Goal: Information Seeking & Learning: Learn about a topic

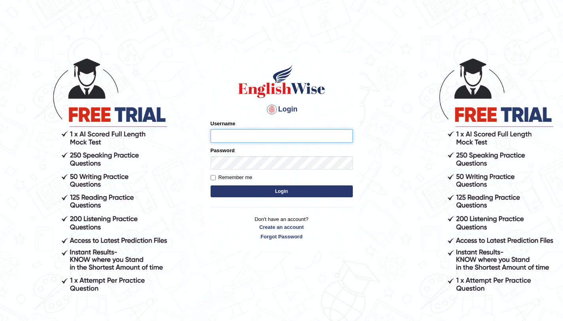
type input "amandeep73"
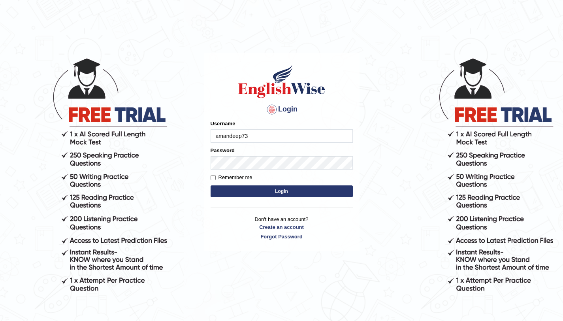
click at [301, 194] on button "Login" at bounding box center [282, 191] width 142 height 12
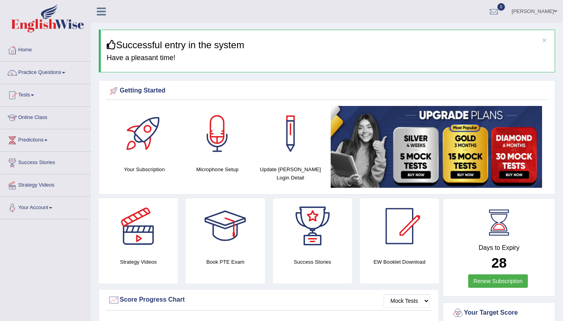
scroll to position [2, 0]
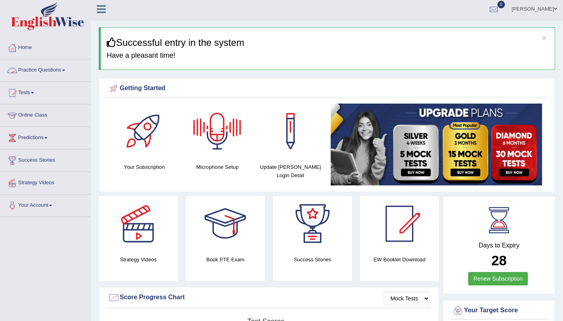
click at [48, 64] on link "Practice Questions" at bounding box center [45, 69] width 90 height 20
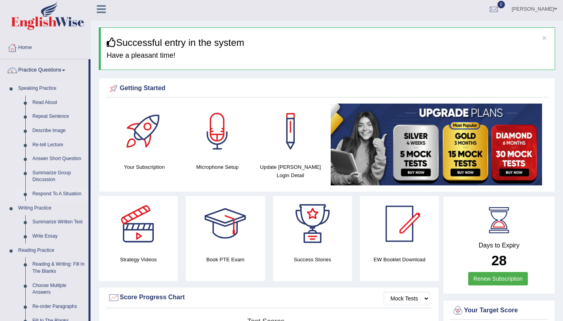
scroll to position [178, 0]
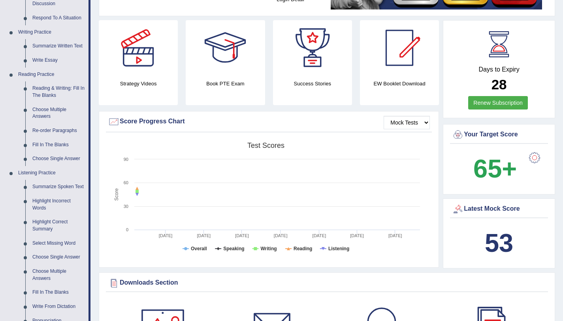
click at [160, 107] on div "Strategy Videos Book PTE Exam Success Stories EW Booklet Download" at bounding box center [269, 65] width 348 height 91
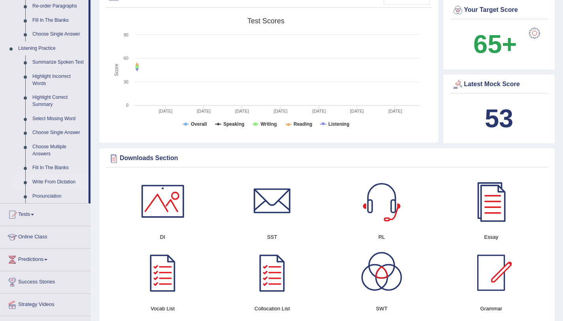
scroll to position [322, 0]
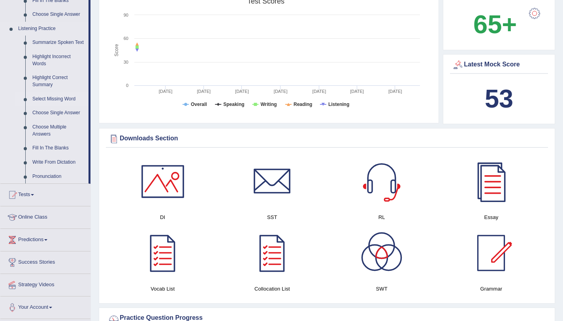
click at [58, 98] on link "Select Missing Word" at bounding box center [59, 99] width 60 height 14
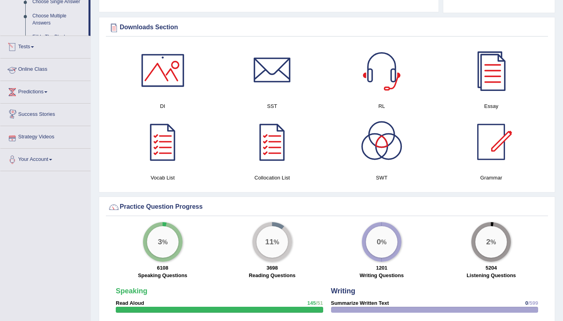
scroll to position [383, 0]
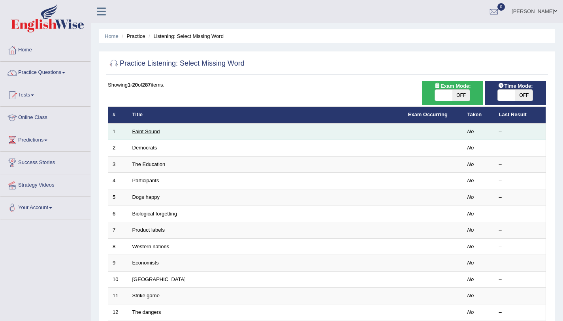
click at [140, 129] on link "Faint Sound" at bounding box center [146, 131] width 28 height 6
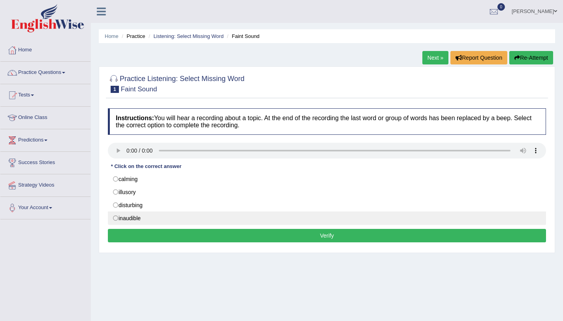
click at [147, 218] on label "inaudible" at bounding box center [327, 217] width 438 height 13
radio input "true"
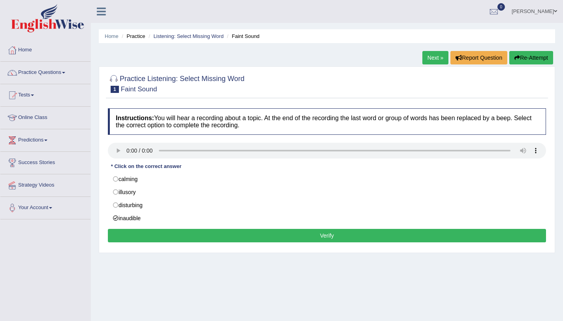
click at [186, 236] on button "Verify" at bounding box center [327, 235] width 438 height 13
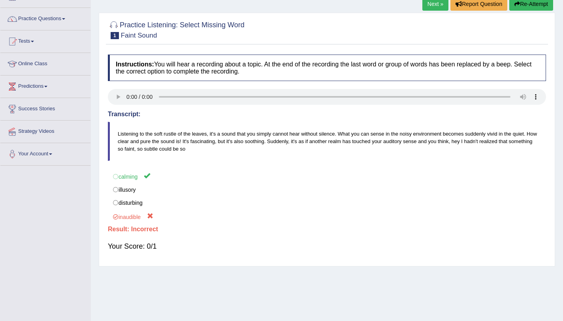
scroll to position [54, 0]
click at [433, 6] on link "Next »" at bounding box center [435, 3] width 26 height 13
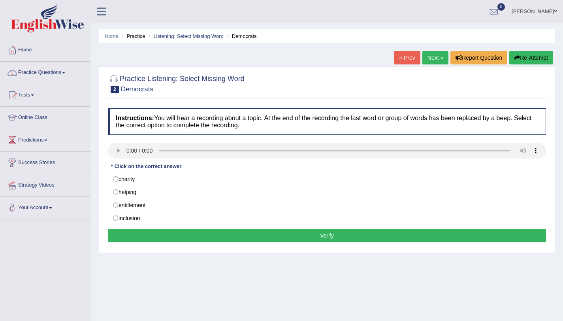
click at [61, 71] on link "Practice Questions" at bounding box center [45, 72] width 90 height 20
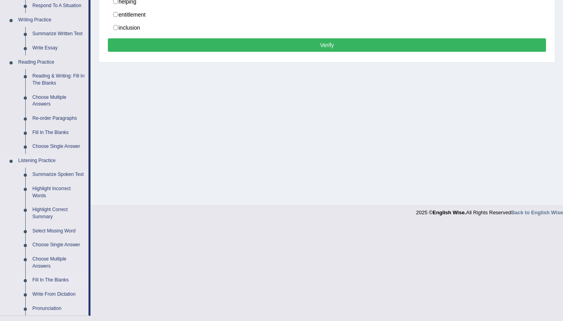
scroll to position [273, 0]
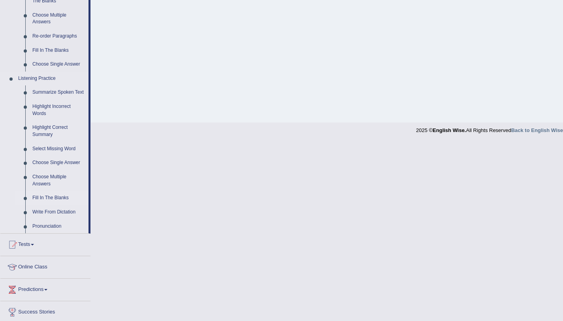
click at [47, 197] on link "Fill In The Blanks" at bounding box center [59, 198] width 60 height 14
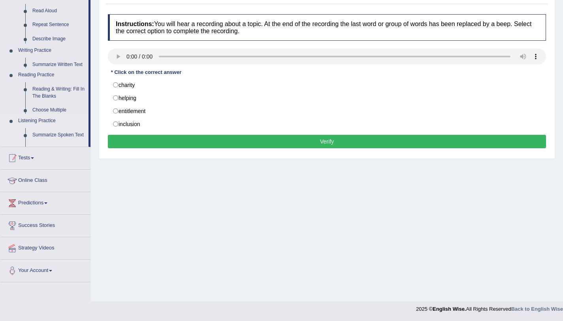
scroll to position [94, 0]
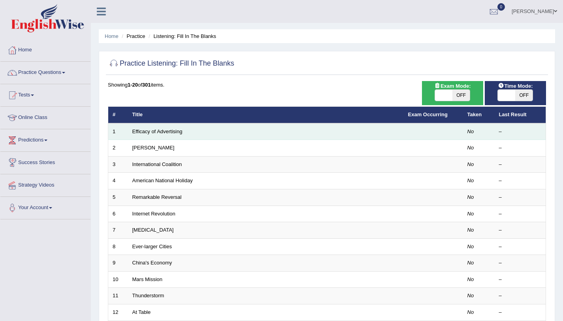
click at [152, 135] on td "Efficacy of Advertising" at bounding box center [266, 131] width 276 height 17
click at [162, 130] on link "Efficacy of Advertising" at bounding box center [157, 131] width 50 height 6
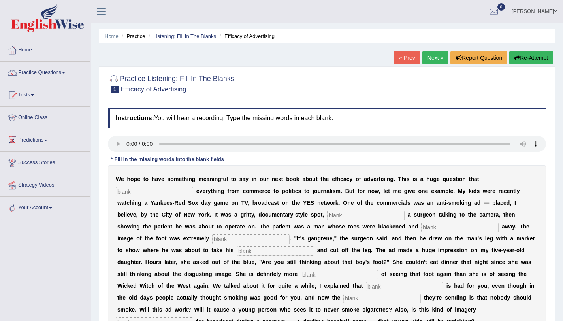
click at [132, 193] on input "text" at bounding box center [154, 191] width 77 height 9
type input "impact"
click at [336, 218] on input "text" at bounding box center [365, 215] width 77 height 9
type input "feturing"
click at [428, 228] on input "text" at bounding box center [459, 226] width 77 height 9
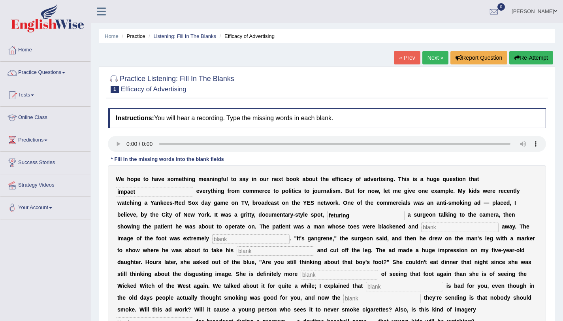
click at [428, 228] on input "text" at bounding box center [459, 226] width 77 height 9
click at [425, 228] on input "text" at bounding box center [459, 226] width 77 height 9
type input "rauting"
click at [259, 244] on input "text" at bounding box center [250, 238] width 77 height 9
click at [251, 253] on input "text" at bounding box center [275, 250] width 77 height 9
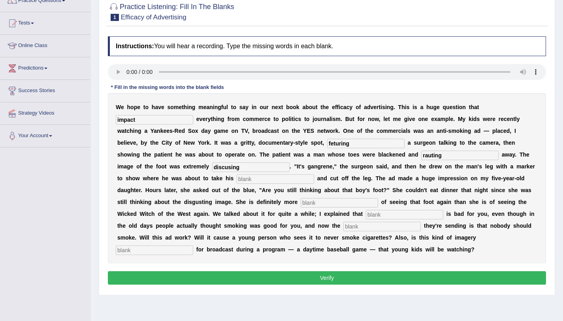
scroll to position [94, 0]
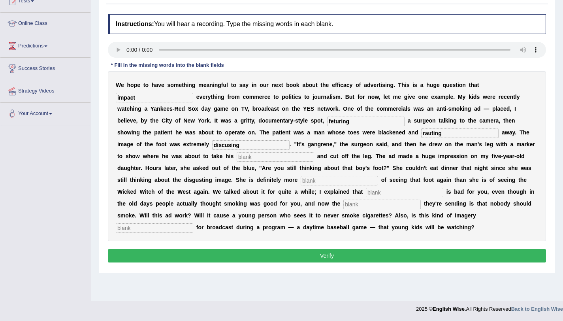
click at [228, 143] on input "discusing" at bounding box center [250, 144] width 77 height 9
click at [236, 145] on input "discusintg" at bounding box center [250, 144] width 77 height 9
type input "discusting"
click at [250, 158] on input "text" at bounding box center [275, 156] width 77 height 9
type input "haksaw"
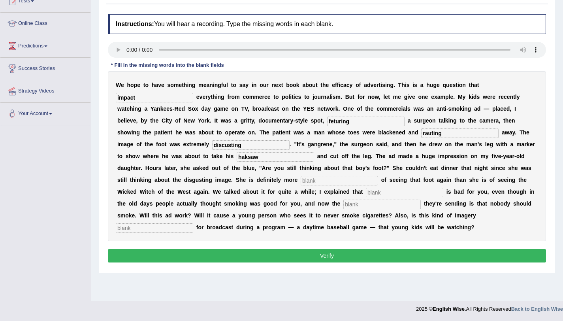
click at [312, 182] on input "text" at bounding box center [339, 180] width 77 height 9
click at [297, 184] on div "W e h o p e t o h a v e s o m e t h i n g m e a n i n g f u l t o s a y i n o u…" at bounding box center [327, 156] width 438 height 170
click at [317, 183] on input "text" at bounding box center [339, 180] width 77 height 9
type input "foot"
click at [352, 204] on input "text" at bounding box center [381, 204] width 77 height 9
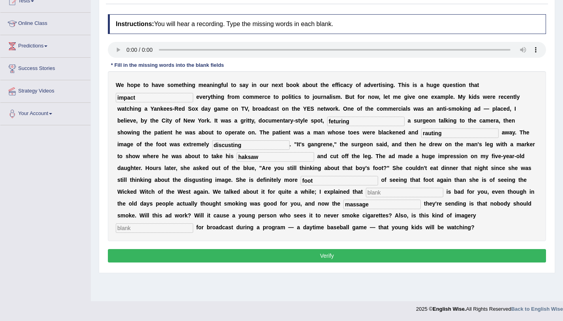
type input "massage"
click at [247, 143] on input "discusting" at bounding box center [250, 144] width 77 height 9
type input "disgusting"
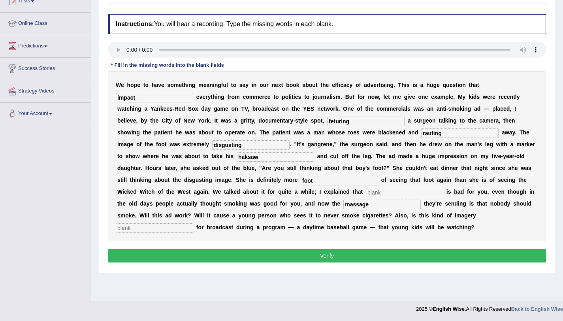
click at [188, 227] on input "text" at bounding box center [154, 227] width 77 height 9
type input "appopriate"
click at [216, 250] on button "Verify" at bounding box center [327, 255] width 438 height 13
click at [213, 252] on button "Verify" at bounding box center [327, 255] width 438 height 13
click at [381, 193] on input "text" at bounding box center [404, 192] width 77 height 9
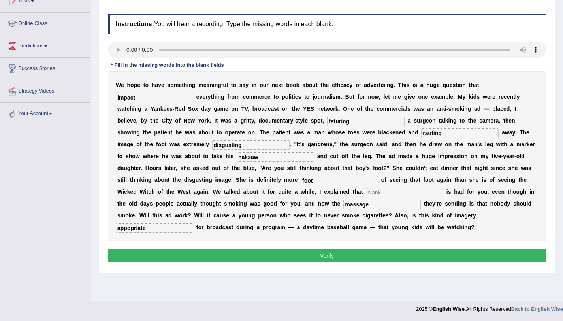
click at [314, 181] on input "foot" at bounding box center [339, 180] width 77 height 9
type input "scare"
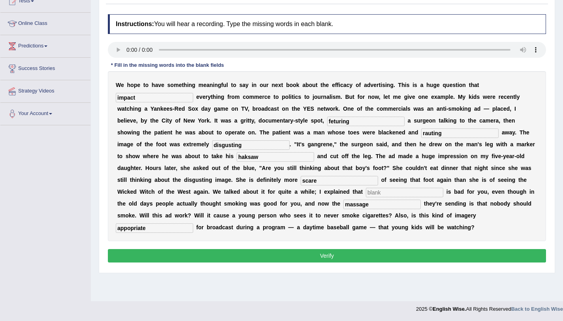
click at [381, 191] on input "text" at bounding box center [404, 192] width 77 height 9
type input "smoking"
click at [348, 258] on button "Verify" at bounding box center [327, 255] width 438 height 13
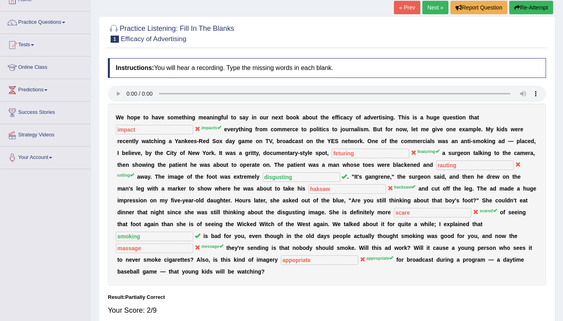
scroll to position [26, 0]
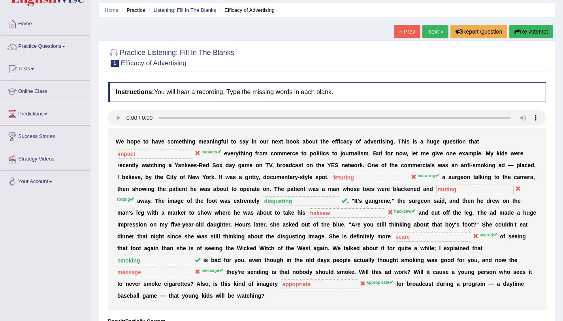
click at [434, 33] on link "Next »" at bounding box center [435, 31] width 26 height 13
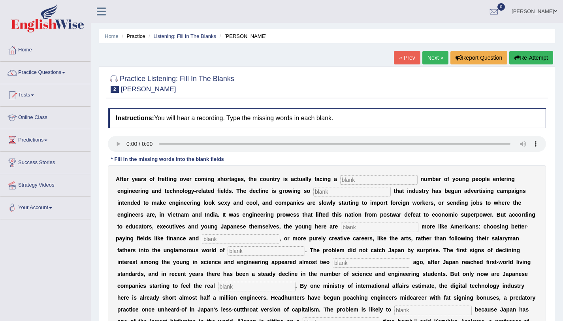
click at [188, 152] on div at bounding box center [327, 145] width 438 height 18
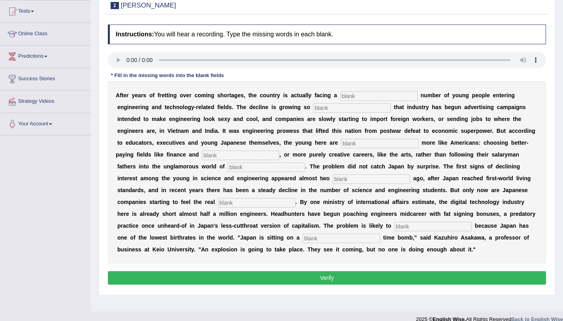
scroll to position [84, 0]
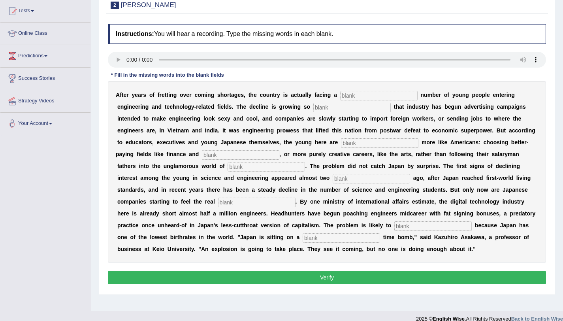
click at [352, 94] on input "text" at bounding box center [378, 95] width 77 height 9
type input "twintling"
click at [344, 108] on input "text" at bounding box center [351, 107] width 77 height 9
type input "drastic"
click at [354, 141] on input "text" at bounding box center [379, 142] width 77 height 9
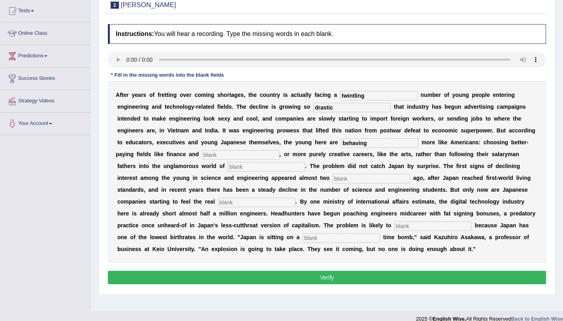
type input "behaving"
click at [230, 155] on input "text" at bounding box center [240, 154] width 77 height 9
type input "medicen"
click at [238, 166] on input "text" at bounding box center [266, 166] width 77 height 9
type input "mancapturing"
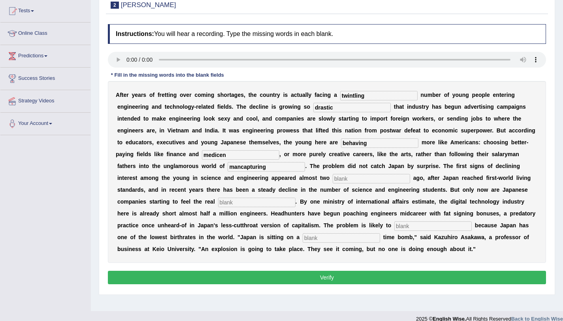
click at [344, 177] on input "text" at bounding box center [371, 178] width 77 height 9
type input "dacids"
click at [259, 203] on input "text" at bounding box center [256, 202] width 77 height 9
type input "pitch"
click at [410, 226] on input "text" at bounding box center [432, 225] width 77 height 9
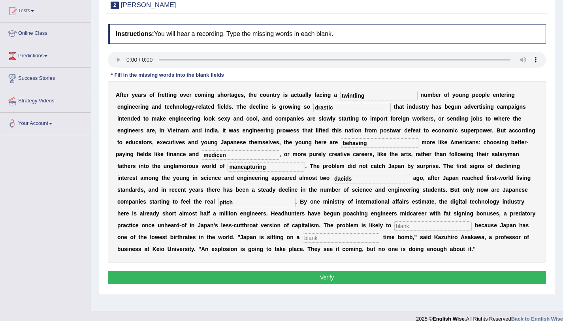
click at [410, 226] on input "text" at bounding box center [432, 225] width 77 height 9
type input "worsen"
click at [320, 239] on input "text" at bounding box center [341, 237] width 77 height 9
type input "demographic"
click at [342, 245] on div "A f t e r y e a r s o f f r e t t i n g o v e r c o m i n g s h o r t a g e s ,…" at bounding box center [327, 172] width 438 height 182
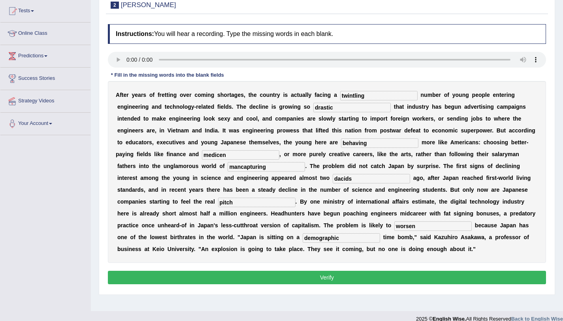
scroll to position [94, 0]
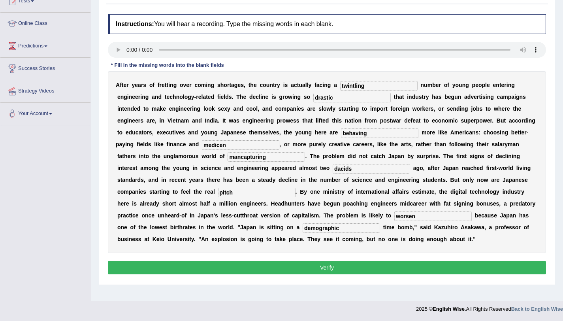
click at [329, 262] on button "Verify" at bounding box center [327, 267] width 438 height 13
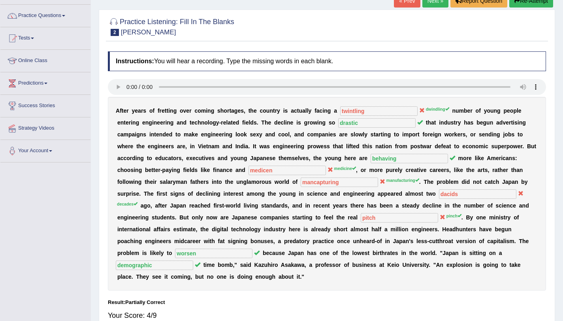
scroll to position [54, 0]
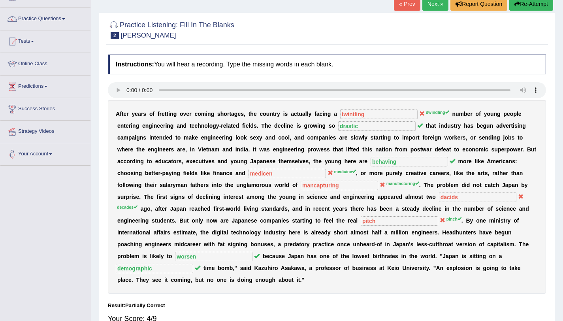
click at [329, 262] on div "A f t e r y e a r s o f f r e t t i n g o v e r c o m i n g s h o r t a g e s ,…" at bounding box center [327, 197] width 438 height 194
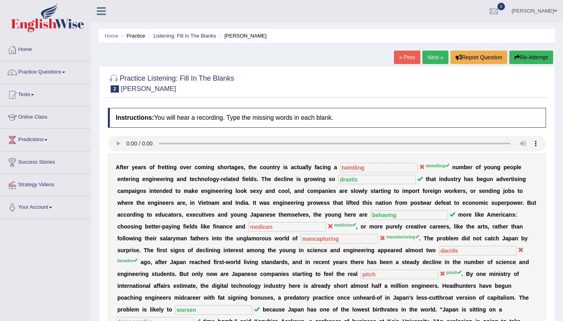
scroll to position [2, 0]
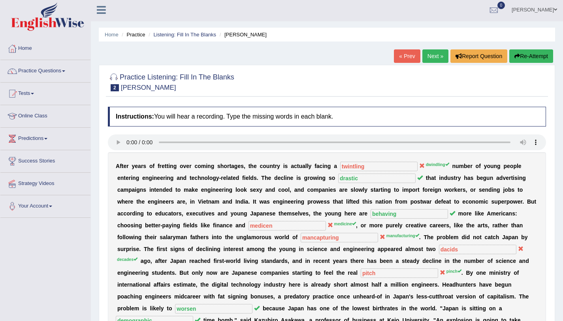
click at [433, 57] on link "Next »" at bounding box center [435, 55] width 26 height 13
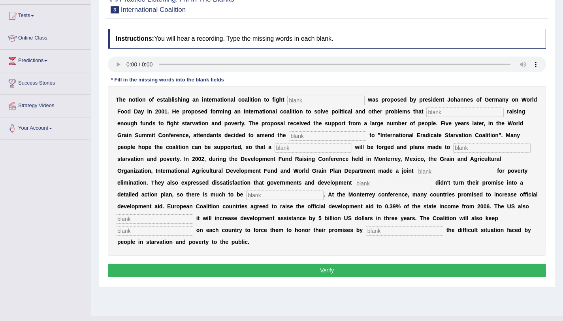
scroll to position [79, 0]
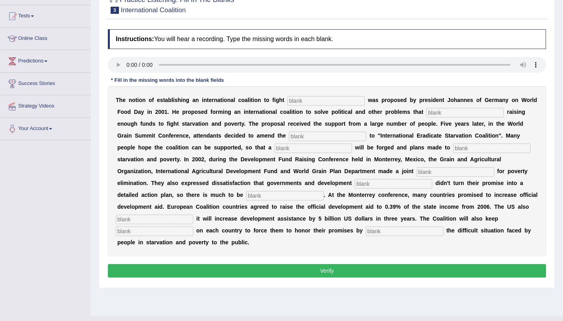
click at [301, 102] on input "text" at bounding box center [325, 100] width 77 height 9
type input "starvations"
click at [435, 112] on input "text" at bounding box center [464, 112] width 77 height 9
type input "abstract"
click at [309, 135] on input "text" at bounding box center [327, 136] width 77 height 9
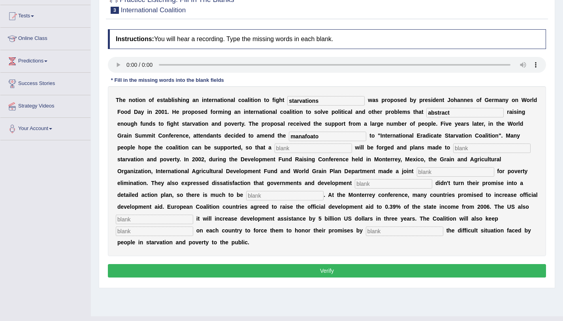
type input "manafoato"
click at [281, 149] on input "text" at bounding box center [313, 147] width 77 height 9
type input "resulation"
click at [461, 149] on input "text" at bounding box center [491, 147] width 77 height 9
click at [470, 149] on input "text" at bounding box center [491, 147] width 77 height 9
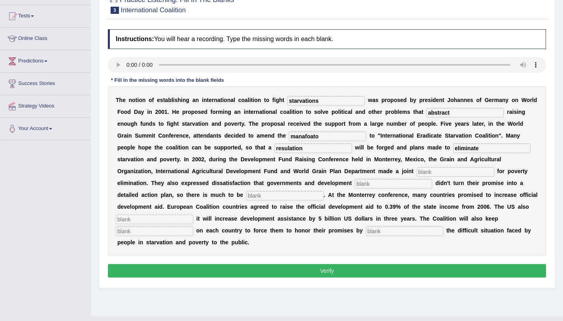
type input "eliminate"
click at [426, 176] on input "text" at bounding box center [455, 171] width 77 height 9
click at [407, 181] on input "text" at bounding box center [393, 183] width 77 height 9
type input "partner"
click at [284, 196] on input "text" at bounding box center [284, 195] width 77 height 9
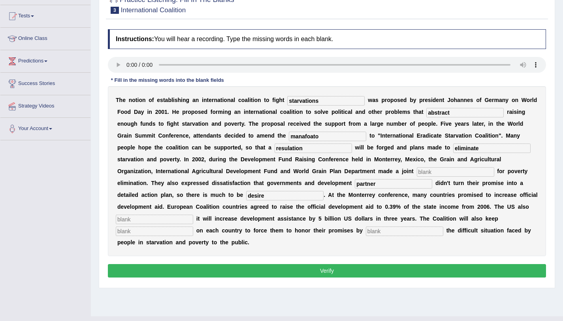
type input "desire"
click at [186, 217] on input "text" at bounding box center [154, 219] width 77 height 9
click at [446, 172] on input "a" at bounding box center [455, 171] width 77 height 9
type input "as"
click at [184, 219] on input "text" at bounding box center [154, 219] width 77 height 9
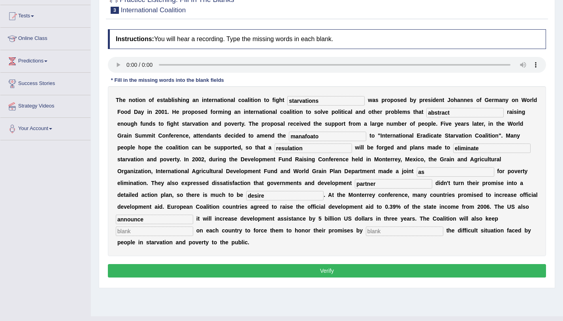
type input "announce"
drag, startPoint x: 171, startPoint y: 238, endPoint x: 169, endPoint y: 233, distance: 4.6
click at [169, 233] on div "T h e n o t i o n o f e s t a b l i s h i n g a n i n t e r n a t i o n a l c o…" at bounding box center [327, 171] width 438 height 170
click at [169, 233] on input "text" at bounding box center [154, 230] width 77 height 9
type input "preasure"
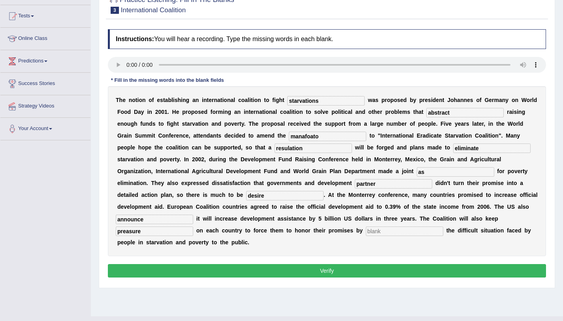
click at [376, 234] on input "text" at bounding box center [404, 230] width 77 height 9
type input "exposing"
click at [322, 102] on input "starvations" at bounding box center [325, 100] width 77 height 9
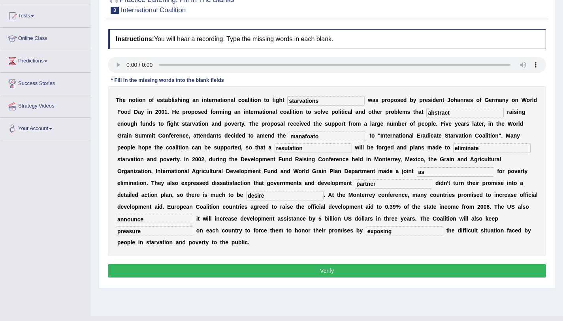
click at [395, 185] on input "partner" at bounding box center [393, 183] width 77 height 9
drag, startPoint x: 390, startPoint y: 185, endPoint x: 361, endPoint y: 179, distance: 29.0
click at [361, 179] on input "partner" at bounding box center [393, 183] width 77 height 9
type input "patren"
click at [311, 149] on input "resulation" at bounding box center [313, 147] width 77 height 9
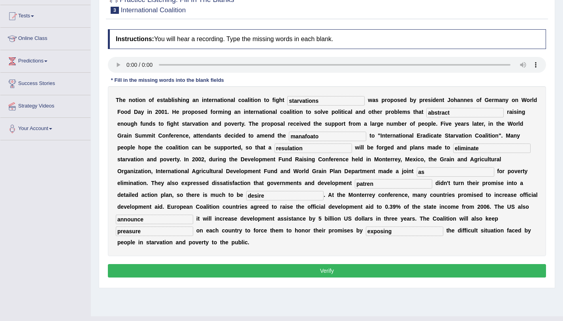
click at [311, 149] on input "resulation" at bounding box center [313, 147] width 77 height 9
click at [330, 140] on input "manafoato" at bounding box center [327, 136] width 77 height 9
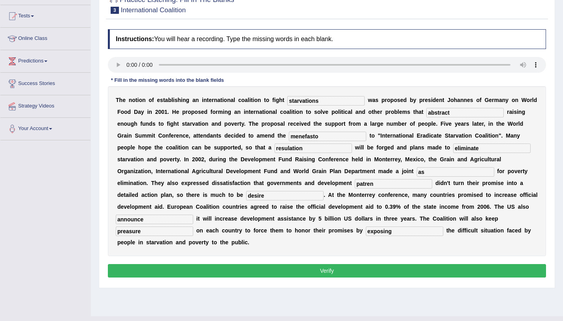
click at [299, 136] on input "menefasto" at bounding box center [327, 136] width 77 height 9
type input "manefasto"
click at [307, 149] on input "resulation" at bounding box center [313, 147] width 77 height 9
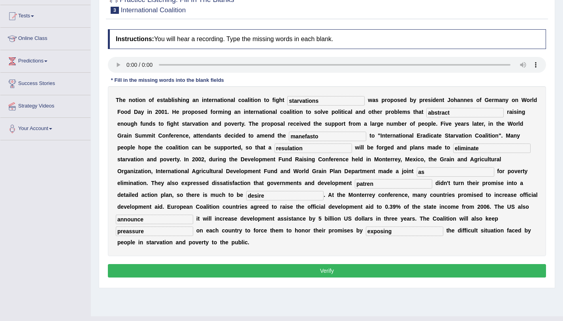
click at [130, 232] on input "preassure" at bounding box center [154, 230] width 77 height 9
type input "preassure"
click at [129, 218] on input "announce" at bounding box center [154, 219] width 77 height 9
type input "announce"
click at [269, 273] on button "Verify" at bounding box center [327, 270] width 438 height 13
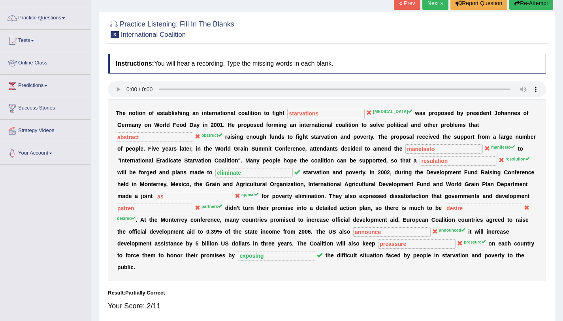
scroll to position [55, 0]
click at [435, 5] on link "Next »" at bounding box center [435, 2] width 26 height 13
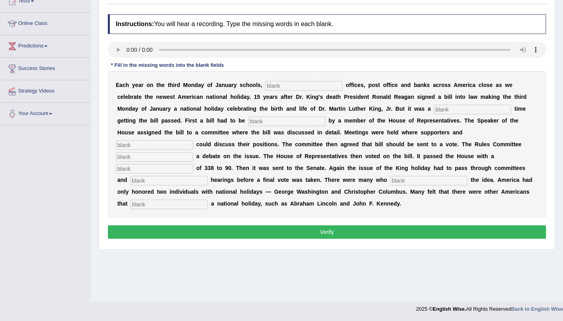
click at [291, 85] on input "text" at bounding box center [303, 85] width 77 height 9
type input "fedral"
click at [450, 109] on input "text" at bounding box center [472, 109] width 77 height 9
type input "tough"
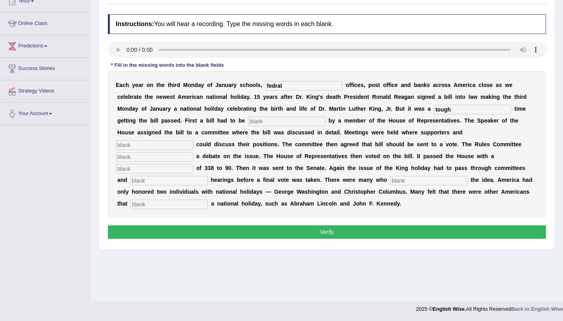
click at [303, 119] on input "text" at bounding box center [286, 121] width 77 height 9
type input "introduce"
click at [176, 141] on input "text" at bounding box center [154, 144] width 77 height 9
type input "opponent"
click at [161, 152] on input "text" at bounding box center [154, 156] width 77 height 9
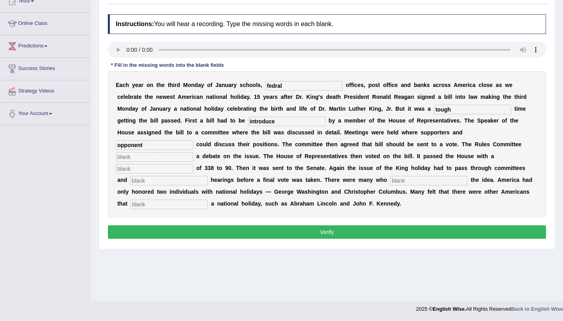
click at [161, 153] on input "text" at bounding box center [154, 156] width 77 height 9
type input "debate"
click at [155, 166] on input "text" at bounding box center [154, 168] width 77 height 9
type input "pass"
click at [155, 169] on input "pass" at bounding box center [154, 168] width 77 height 9
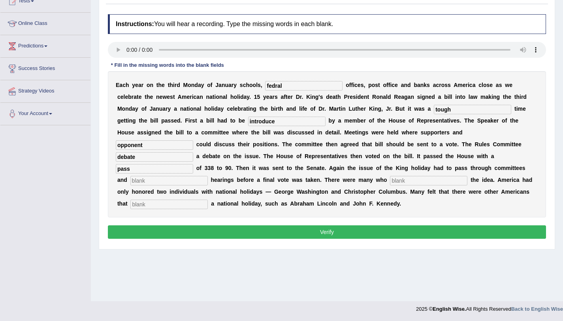
click at [155, 169] on input "pass" at bounding box center [154, 168] width 77 height 9
click at [163, 183] on input "text" at bounding box center [168, 180] width 77 height 9
type input "publick"
click at [398, 180] on input "text" at bounding box center [428, 180] width 77 height 9
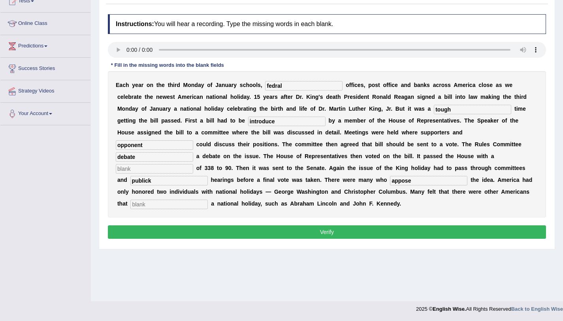
type input "appose"
click at [143, 204] on input "text" at bounding box center [168, 204] width 77 height 9
type input "deserve"
click at [152, 184] on input "publick" at bounding box center [168, 180] width 77 height 9
type input "public"
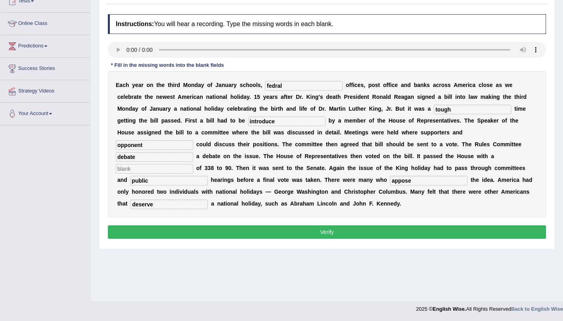
click at [146, 146] on input "opponent" at bounding box center [154, 144] width 77 height 9
click at [152, 173] on input "text" at bounding box center [154, 168] width 77 height 9
type input "as"
click at [213, 230] on button "Verify" at bounding box center [327, 231] width 438 height 13
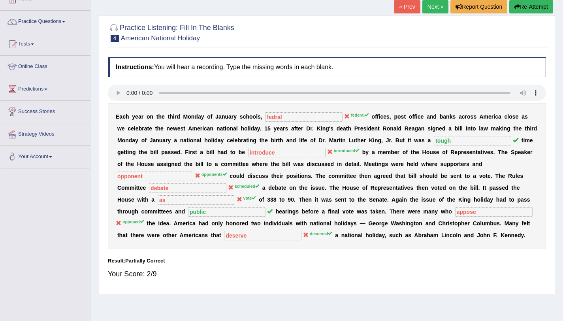
scroll to position [51, 0]
drag, startPoint x: 243, startPoint y: 171, endPoint x: 431, endPoint y: 9, distance: 248.4
click at [431, 9] on div "Home Practice Listening: Fill In The Blanks American National Holiday « Prev Ne…" at bounding box center [327, 146] width 472 height 395
click at [431, 9] on link "Next »" at bounding box center [435, 6] width 26 height 13
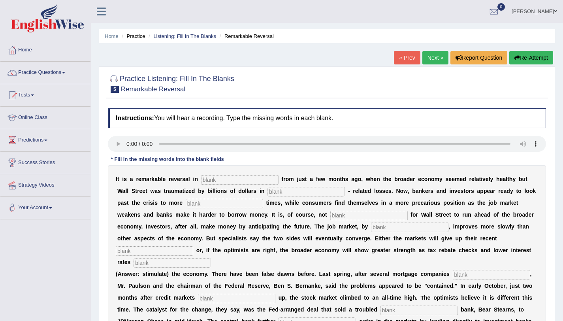
click at [224, 184] on div "I t i s a r e m a r k a b l e r e v e r s a l i n f r o m j u s t a f e w m o n…" at bounding box center [327, 256] width 438 height 182
click at [222, 182] on input "text" at bounding box center [239, 179] width 77 height 9
type input "attitude"
click at [278, 190] on input "text" at bounding box center [305, 191] width 77 height 9
type input "morgae"
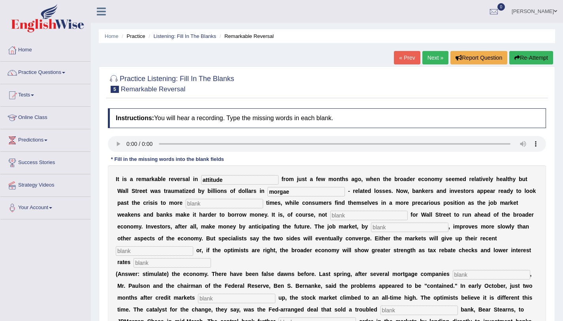
click at [240, 202] on input "text" at bounding box center [224, 203] width 77 height 9
type input "profitable"
click at [333, 216] on input "text" at bounding box center [368, 215] width 77 height 9
click at [333, 215] on input "ancoman" at bounding box center [368, 215] width 77 height 9
type input "uncoman"
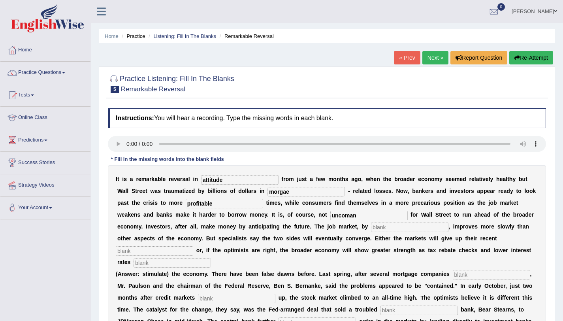
click at [388, 229] on input "text" at bounding box center [409, 226] width 77 height 9
type input "contract"
click at [176, 251] on input "text" at bounding box center [154, 250] width 77 height 9
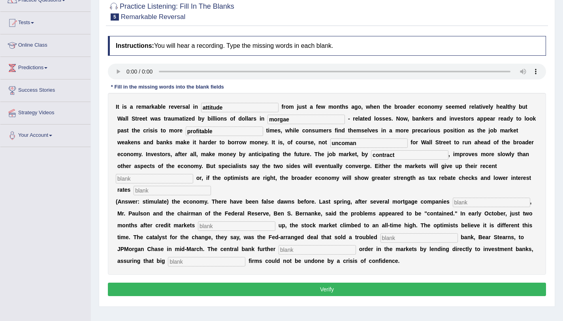
scroll to position [73, 0]
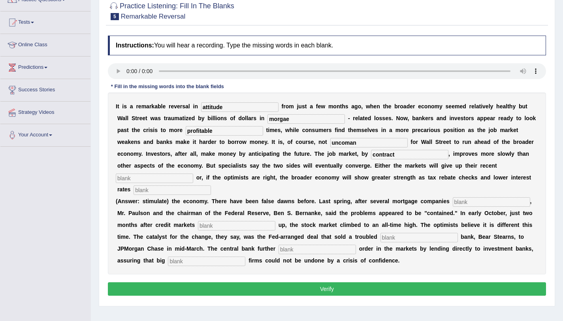
click at [140, 179] on input "text" at bounding box center [154, 177] width 77 height 9
type input "games"
click at [143, 191] on input "text" at bounding box center [172, 189] width 77 height 9
type input "stimulate"
click at [471, 202] on input "text" at bounding box center [491, 201] width 77 height 9
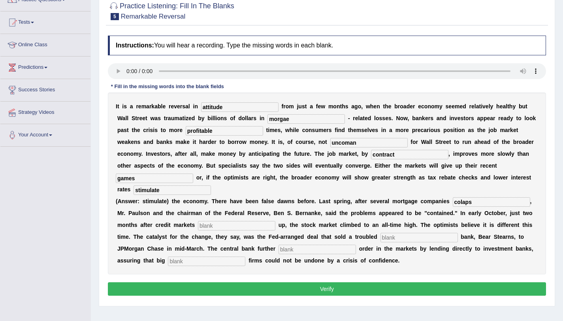
type input "colaps"
click at [240, 225] on input "text" at bounding box center [236, 225] width 77 height 9
click at [238, 224] on input "text" at bounding box center [236, 225] width 77 height 9
type input "froze"
click at [391, 238] on input "text" at bounding box center [418, 237] width 77 height 9
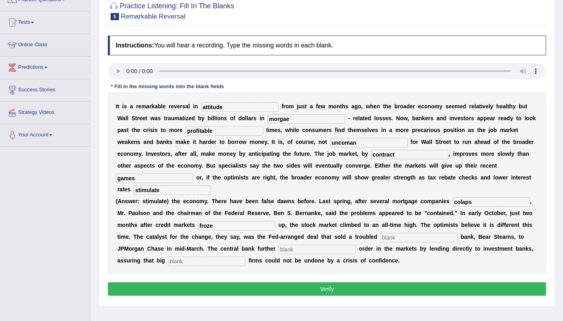
click at [391, 238] on input "text" at bounding box center [418, 237] width 77 height 9
type input "e"
type input "insvetment"
click at [293, 248] on input "text" at bounding box center [317, 249] width 77 height 9
type input "restore"
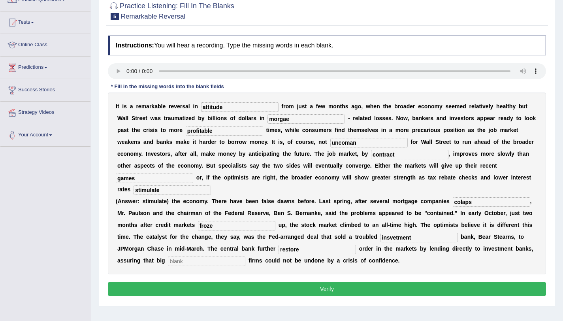
click at [203, 260] on input "text" at bounding box center [206, 260] width 77 height 9
type input "security"
click at [280, 116] on input "morgae" at bounding box center [305, 118] width 77 height 9
click at [299, 119] on input "mortgae" at bounding box center [305, 118] width 77 height 9
type input "mortgage"
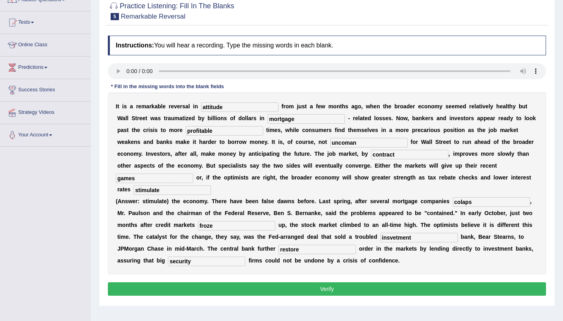
click at [399, 156] on input "contract" at bounding box center [409, 154] width 77 height 9
click at [215, 226] on input "froze" at bounding box center [236, 225] width 77 height 9
type input "frozen"
click at [419, 234] on input "insvetment" at bounding box center [418, 237] width 77 height 9
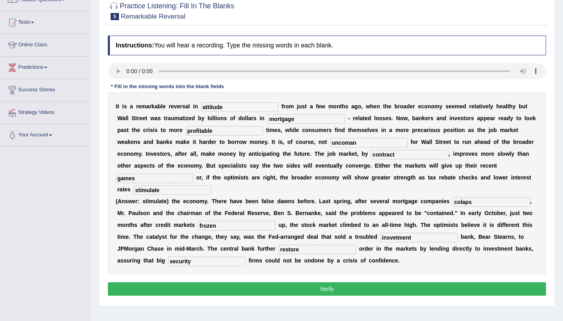
click at [419, 234] on input "insvetment" at bounding box center [418, 237] width 77 height 9
type input "investment"
click at [271, 293] on button "Verify" at bounding box center [327, 288] width 438 height 13
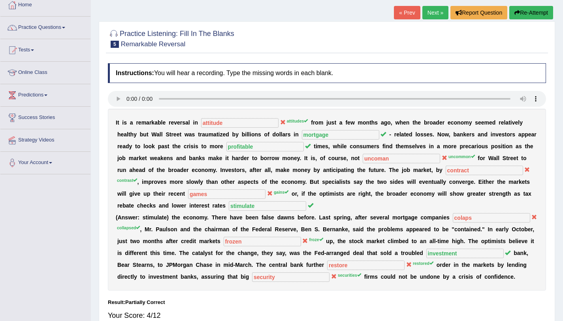
scroll to position [40, 0]
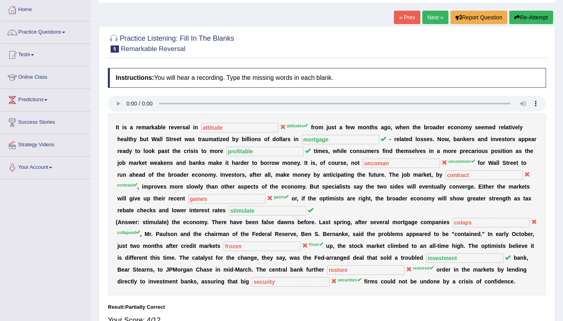
click at [180, 59] on div "Practice Listening: Fill In The Blanks 5 Remarkable Reversal Instructions: You …" at bounding box center [327, 183] width 456 height 314
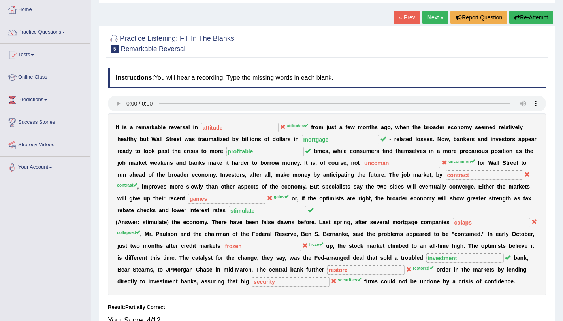
click at [180, 59] on div "Practice Listening: Fill In The Blanks 5 Remarkable Reversal Instructions: You …" at bounding box center [327, 183] width 456 height 314
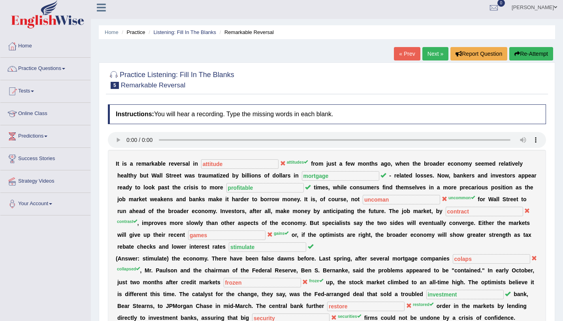
scroll to position [4, 0]
click at [433, 55] on link "Next »" at bounding box center [435, 53] width 26 height 13
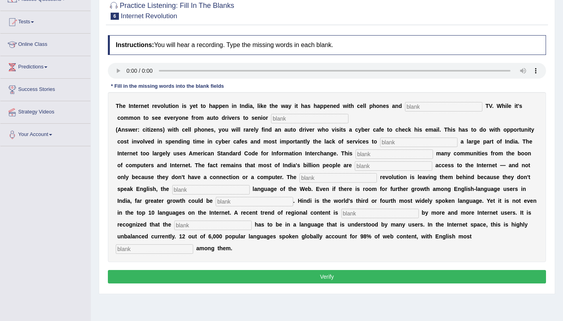
click at [412, 107] on input "text" at bounding box center [443, 106] width 77 height 9
click at [419, 105] on input "text" at bounding box center [443, 106] width 77 height 9
click at [439, 105] on input "text" at bounding box center [443, 106] width 77 height 9
type input "table"
click at [333, 122] on input "text" at bounding box center [309, 118] width 77 height 9
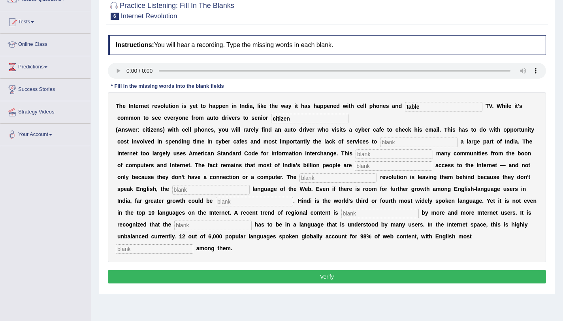
type input "citizen"
click at [397, 143] on input "text" at bounding box center [418, 141] width 77 height 9
click at [395, 143] on input "text" at bounding box center [418, 141] width 77 height 9
type input "target"
click at [363, 157] on input "text" at bounding box center [394, 153] width 77 height 9
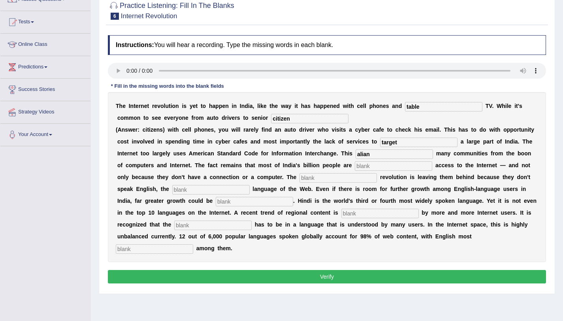
type input "alian"
click at [367, 170] on input "text" at bounding box center [393, 165] width 77 height 9
type input "denined"
click at [341, 179] on input "text" at bounding box center [337, 177] width 77 height 9
type input "digital"
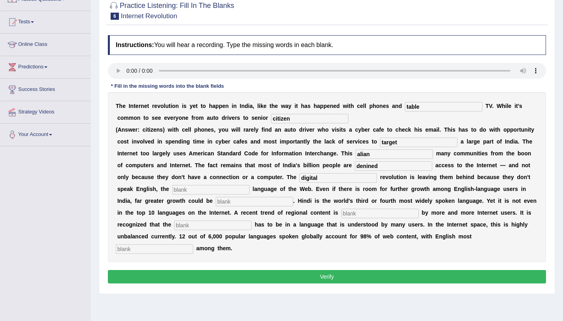
click at [219, 190] on input "text" at bounding box center [210, 189] width 77 height 9
type input "domonent"
click at [234, 202] on input "text" at bounding box center [254, 201] width 77 height 9
type input "anlishd"
click at [354, 214] on input "text" at bounding box center [379, 213] width 77 height 9
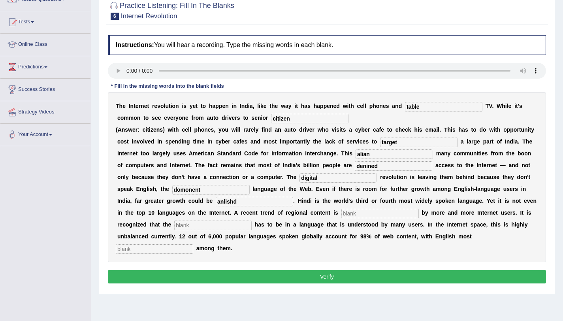
click at [360, 214] on input "text" at bounding box center [379, 213] width 77 height 9
type input "prefferd"
click at [226, 227] on input "text" at bounding box center [212, 224] width 77 height 9
type input "contant"
click at [164, 248] on input "text" at bounding box center [154, 248] width 77 height 9
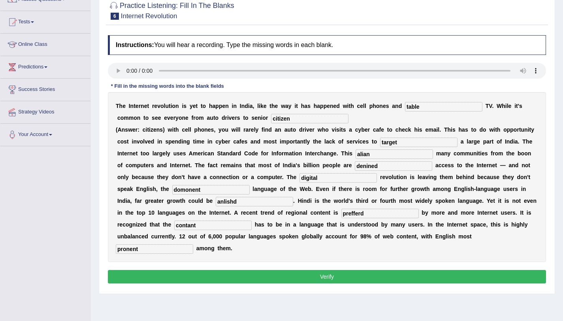
type input "pronent"
click at [241, 201] on input "anlishd" at bounding box center [254, 201] width 77 height 9
type input "a"
type input "unlished"
click at [369, 216] on input "prefferd" at bounding box center [379, 213] width 77 height 9
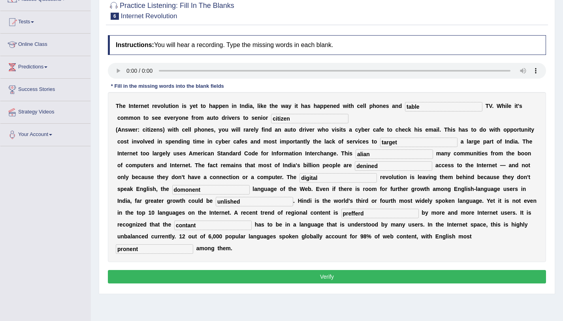
click at [369, 216] on input "prefferd" at bounding box center [379, 213] width 77 height 9
type input "prefered"
click at [385, 168] on input "denined" at bounding box center [393, 165] width 77 height 9
click at [213, 185] on input "domonent" at bounding box center [210, 189] width 77 height 9
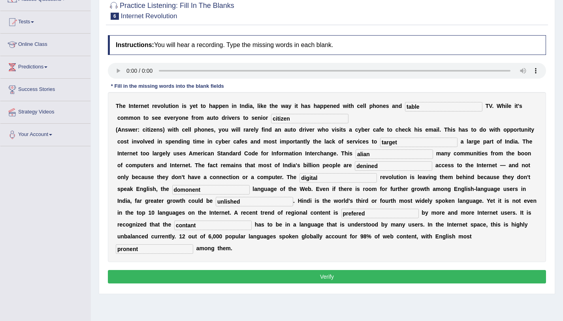
click at [293, 119] on input "citizen" at bounding box center [309, 118] width 77 height 9
type input "citizens"
click at [313, 273] on button "Verify" at bounding box center [327, 276] width 438 height 13
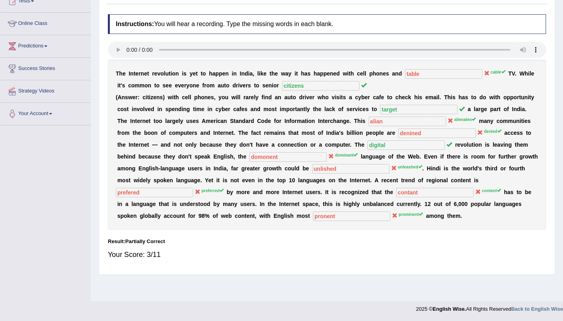
scroll to position [41, 0]
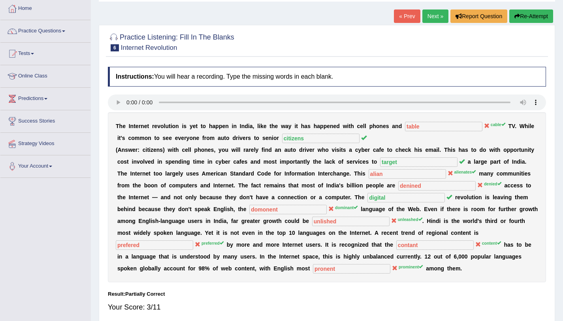
click at [431, 16] on link "Next »" at bounding box center [435, 15] width 26 height 13
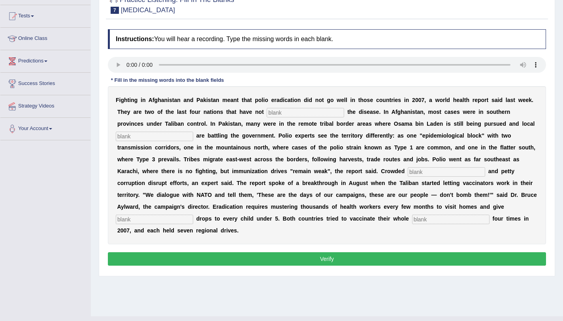
scroll to position [79, 0]
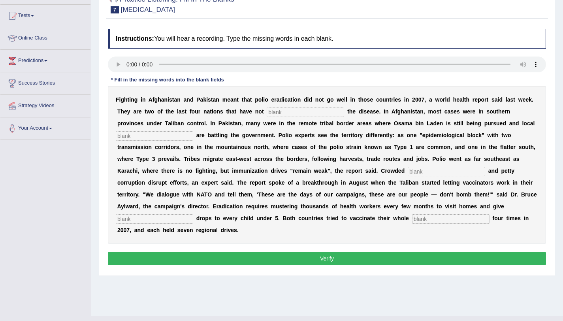
click at [278, 110] on input "text" at bounding box center [305, 111] width 77 height 9
click at [282, 110] on input "text" at bounding box center [305, 111] width 77 height 9
type input "i"
type input "elimanated"
click at [186, 132] on input "text" at bounding box center [154, 135] width 77 height 9
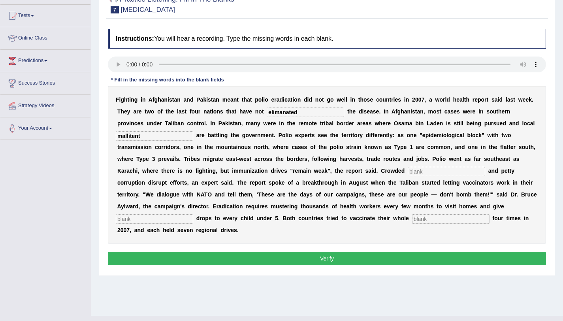
type input "mallitent"
click at [424, 171] on input "text" at bounding box center [446, 171] width 77 height 9
type input "p"
type input "slums"
click at [147, 220] on input "text" at bounding box center [154, 218] width 77 height 9
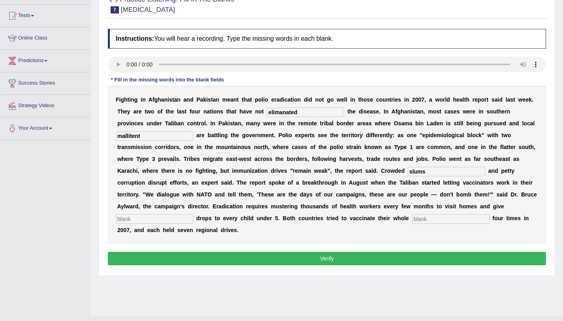
click at [147, 220] on input "text" at bounding box center [154, 218] width 77 height 9
click at [423, 221] on input "text" at bounding box center [450, 218] width 77 height 9
type input "population"
click at [192, 219] on input "text" at bounding box center [154, 218] width 77 height 9
click at [181, 216] on input "text" at bounding box center [154, 218] width 77 height 9
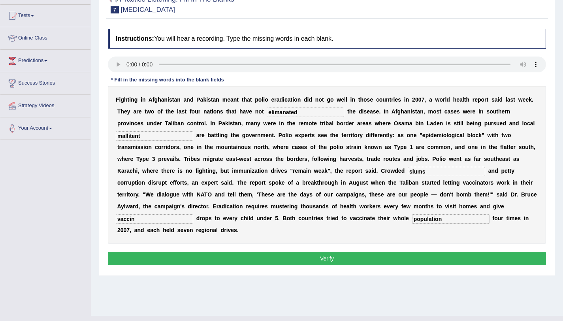
type input "vaccin"
click at [151, 138] on input "mallitent" at bounding box center [154, 135] width 77 height 9
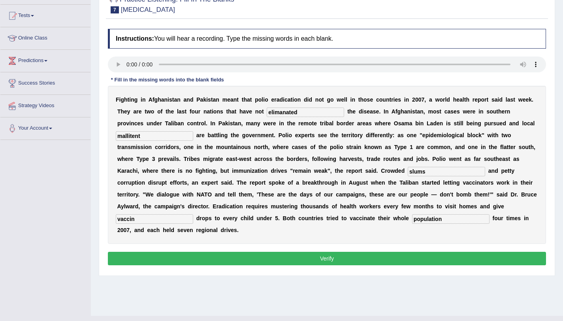
click at [151, 138] on input "mallitent" at bounding box center [154, 135] width 77 height 9
click at [305, 259] on button "Verify" at bounding box center [327, 258] width 438 height 13
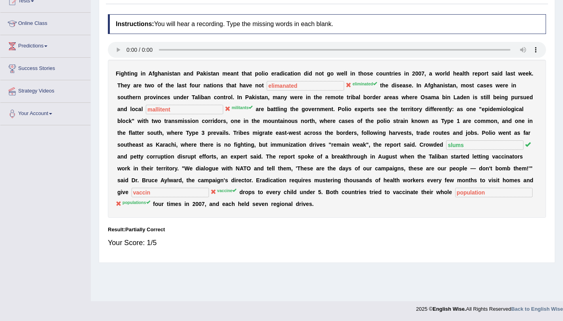
scroll to position [22, 0]
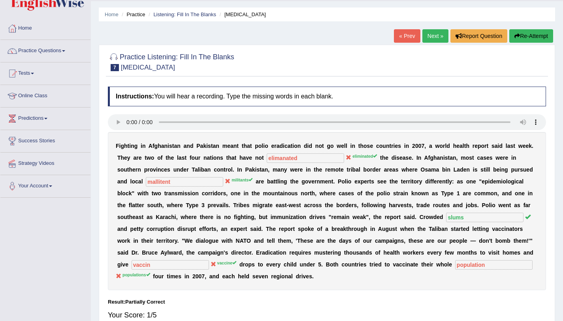
click at [527, 33] on button "Re-Attempt" at bounding box center [531, 35] width 44 height 13
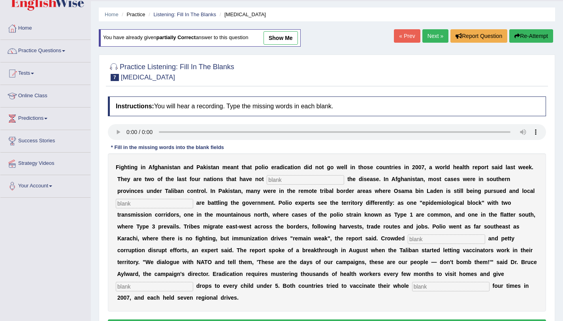
click at [282, 174] on div "F i g h t i n g i n A f g h a n i s t a n a n d P a k i s t a n m e a n t t h a…" at bounding box center [327, 232] width 438 height 158
click at [283, 176] on input "text" at bounding box center [305, 179] width 77 height 9
type input "eliminated"
click at [452, 284] on input "text" at bounding box center [450, 286] width 77 height 9
type input "populations"
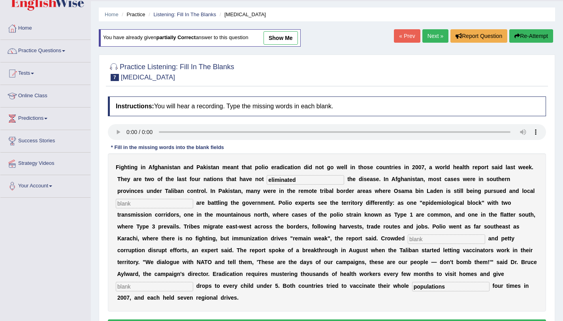
click at [471, 237] on input "text" at bounding box center [446, 238] width 77 height 9
type input "slums"
click at [152, 288] on input "text" at bounding box center [154, 286] width 77 height 9
type input "vaccine"
click at [134, 203] on input "text" at bounding box center [154, 203] width 77 height 9
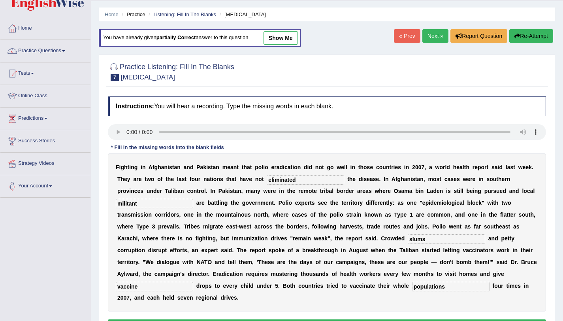
scroll to position [94, 0]
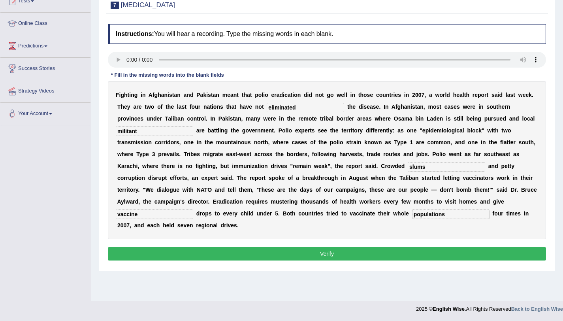
type input "militant"
click at [182, 251] on button "Verify" at bounding box center [327, 253] width 438 height 13
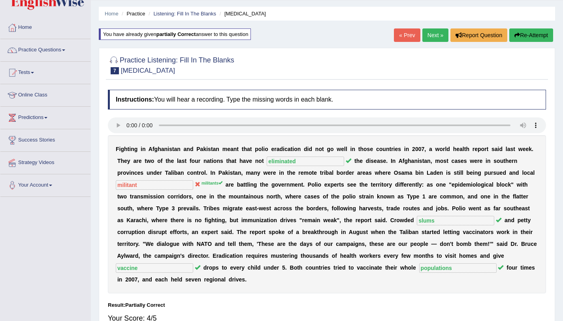
scroll to position [22, 0]
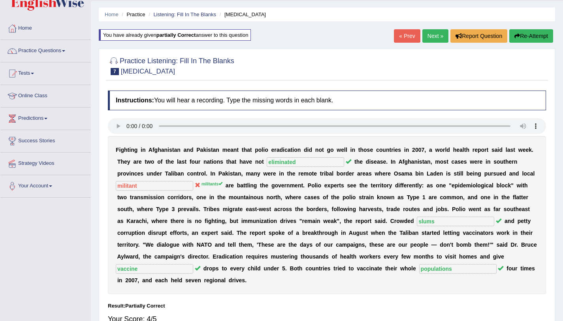
click at [426, 37] on link "Next »" at bounding box center [435, 35] width 26 height 13
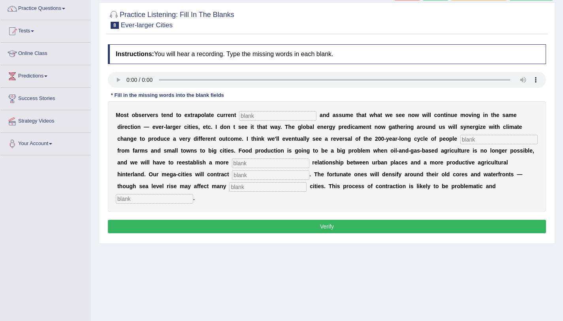
scroll to position [64, 0]
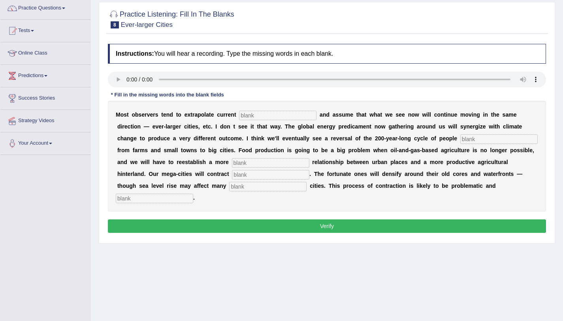
click at [256, 113] on input "text" at bounding box center [277, 115] width 77 height 9
type input "trand"
click at [258, 162] on input "text" at bounding box center [270, 162] width 77 height 9
click at [474, 141] on input "text" at bounding box center [498, 138] width 77 height 9
click at [476, 137] on input "text" at bounding box center [498, 138] width 77 height 9
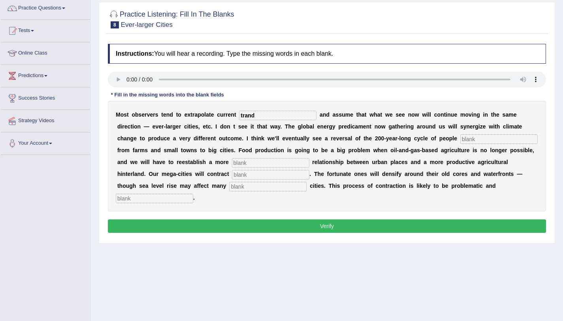
click at [469, 139] on input "text" at bounding box center [498, 138] width 77 height 9
type input "bonds"
click at [288, 161] on input "text" at bounding box center [270, 162] width 77 height 9
type input "meaning"
click at [273, 175] on input "text" at bounding box center [270, 174] width 77 height 9
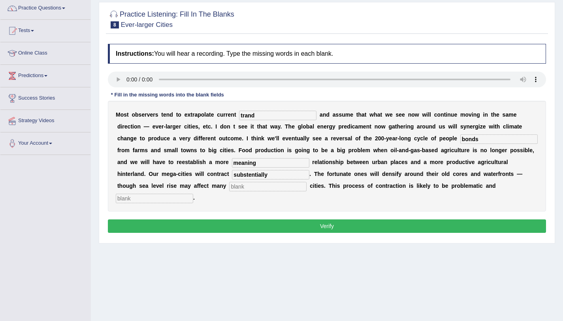
type input "substentially"
click at [245, 190] on input "text" at bounding box center [267, 186] width 77 height 9
click at [254, 189] on input "text" at bounding box center [267, 186] width 77 height 9
type input "home"
click at [166, 200] on input "text" at bounding box center [154, 198] width 77 height 9
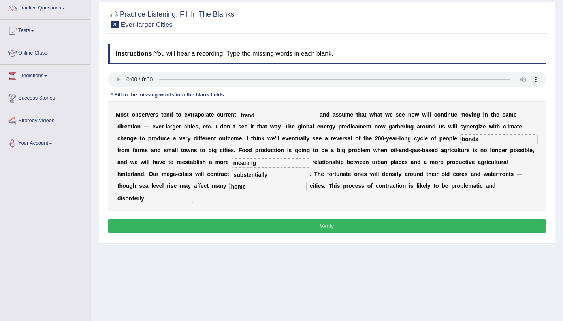
type input "disorderly"
click at [259, 164] on input "meaning" at bounding box center [270, 162] width 77 height 9
click at [247, 185] on input "home" at bounding box center [267, 186] width 77 height 9
click at [243, 187] on input "home" at bounding box center [267, 186] width 77 height 9
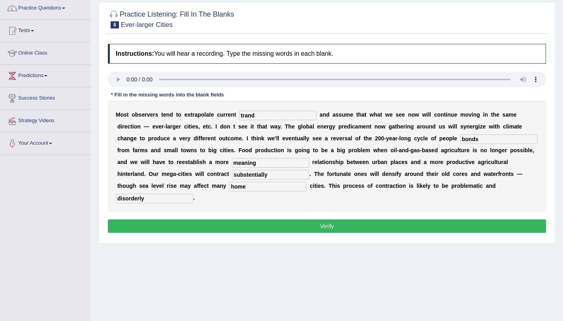
click at [243, 187] on input "home" at bounding box center [267, 186] width 77 height 9
click at [250, 187] on input "home" at bounding box center [267, 186] width 77 height 9
click at [291, 230] on button "Verify" at bounding box center [327, 225] width 438 height 13
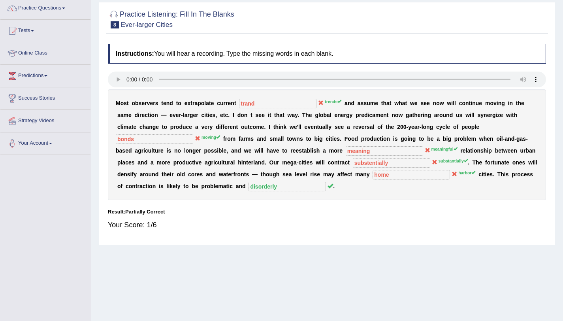
scroll to position [23, 0]
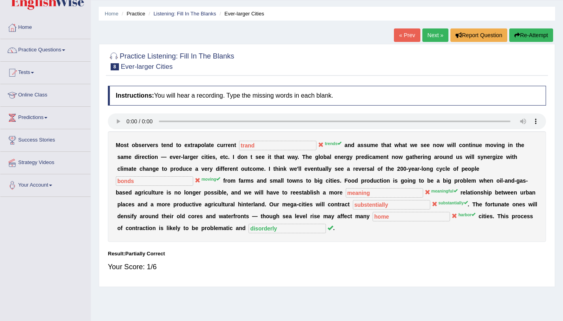
click at [431, 40] on link "Next »" at bounding box center [435, 34] width 26 height 13
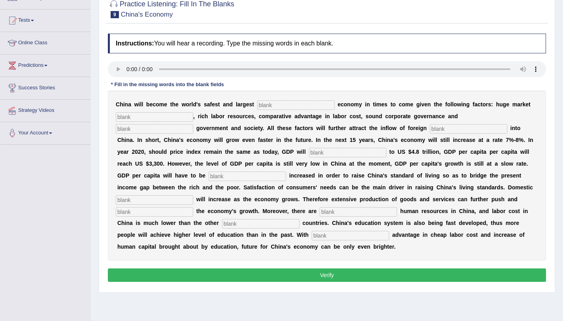
scroll to position [75, 0]
click at [292, 107] on input "text" at bounding box center [295, 104] width 77 height 9
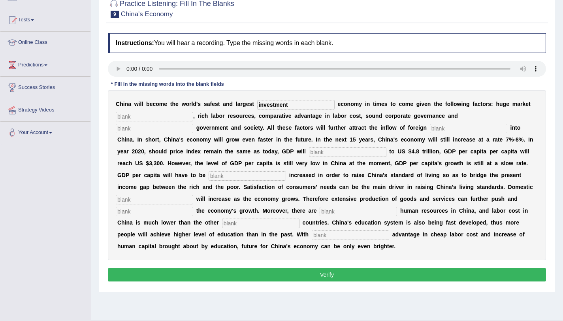
type input "investment"
click at [148, 113] on input "text" at bounding box center [154, 116] width 77 height 9
type input "potential"
click at [149, 130] on input "text" at bounding box center [154, 128] width 77 height 9
type input "stable"
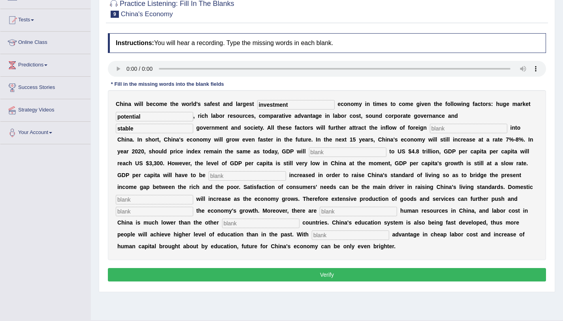
click at [445, 131] on input "text" at bounding box center [468, 128] width 77 height 9
type input "capital"
click at [369, 154] on input "text" at bounding box center [347, 151] width 77 height 9
type input "amount"
click at [278, 175] on input "text" at bounding box center [247, 175] width 77 height 9
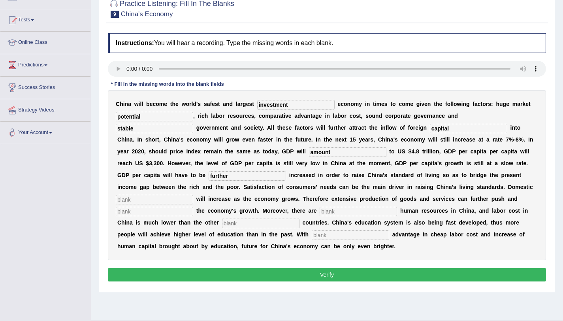
type input "further"
click at [185, 196] on input "text" at bounding box center [154, 199] width 77 height 9
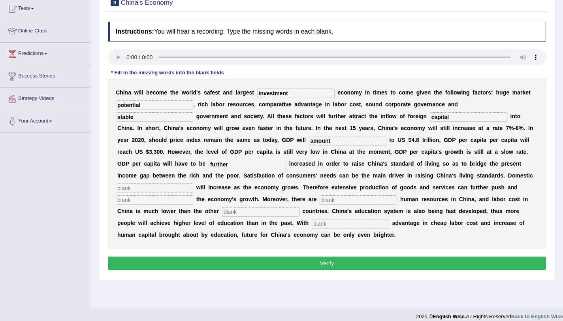
scroll to position [94, 0]
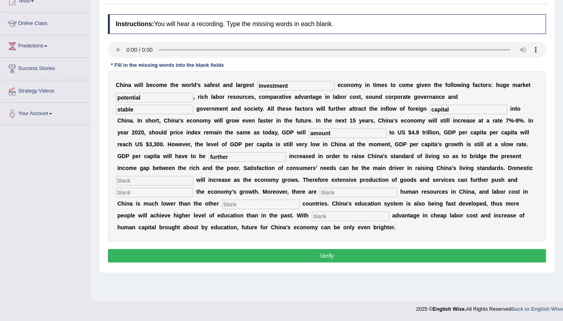
click at [171, 180] on input "text" at bounding box center [154, 180] width 77 height 9
type input "demands"
click at [156, 193] on input "text" at bounding box center [154, 192] width 77 height 9
type input "substain"
click at [333, 192] on input "text" at bounding box center [358, 192] width 77 height 9
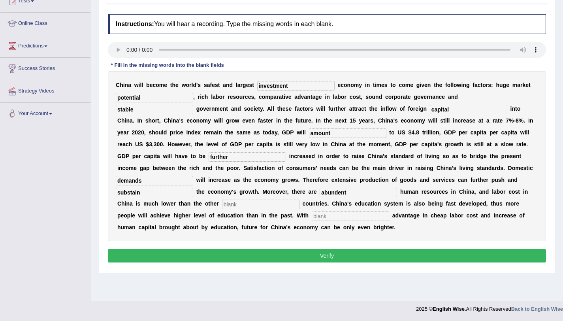
type input "abundent"
click at [266, 207] on input "text" at bounding box center [260, 204] width 77 height 9
type input "industraial"
click at [322, 215] on input "text" at bounding box center [350, 215] width 77 height 9
type input "comprative"
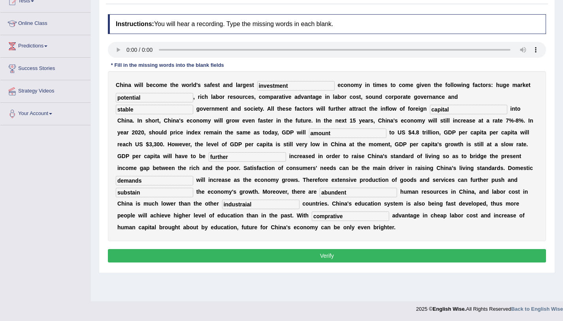
click at [277, 207] on input "industraial" at bounding box center [260, 204] width 77 height 9
type input "industrial"
click at [153, 193] on input "substain" at bounding box center [154, 192] width 77 height 9
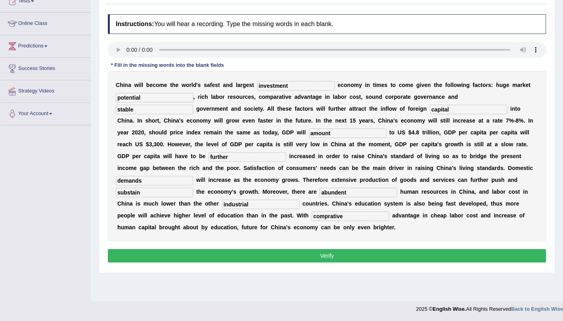
click at [153, 193] on input "substain" at bounding box center [154, 192] width 77 height 9
type input "substain"
click at [156, 186] on div "C h i n a w i l l b e c o m e t h e w o r l d ' s s a f e s t a n d l a r g e s…" at bounding box center [327, 156] width 438 height 170
click at [240, 157] on input "further" at bounding box center [247, 156] width 77 height 9
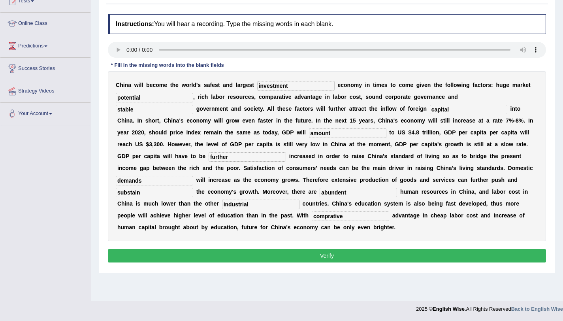
click at [240, 157] on input "further" at bounding box center [247, 156] width 77 height 9
click at [151, 99] on input "potential" at bounding box center [154, 97] width 77 height 9
click at [152, 99] on input "potential" at bounding box center [154, 97] width 77 height 9
click at [144, 108] on input "stable" at bounding box center [154, 109] width 77 height 9
click at [311, 255] on button "Verify" at bounding box center [327, 255] width 438 height 13
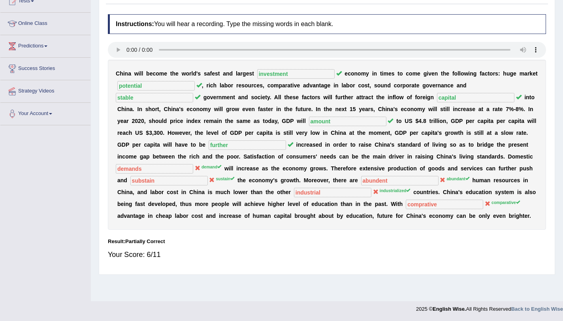
click at [428, 120] on div "C h i n a w i l l b e c o m e t h e w o r l d ' s s a f e s t a n d l a r g e s…" at bounding box center [327, 145] width 438 height 170
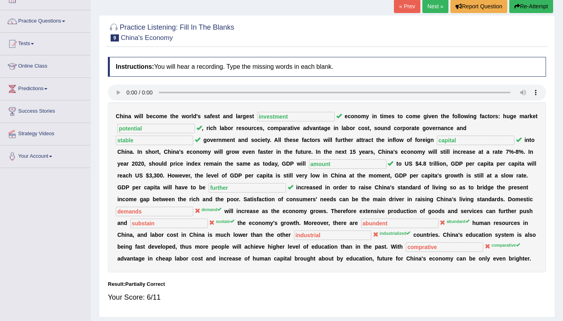
scroll to position [47, 0]
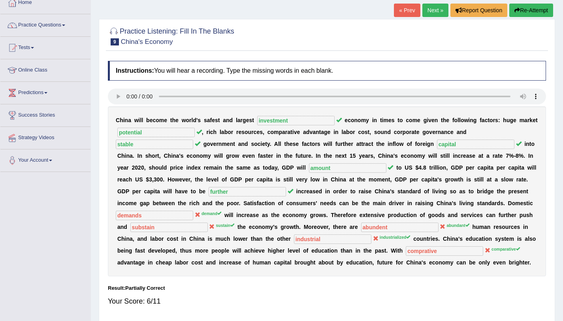
click at [436, 12] on link "Next »" at bounding box center [435, 10] width 26 height 13
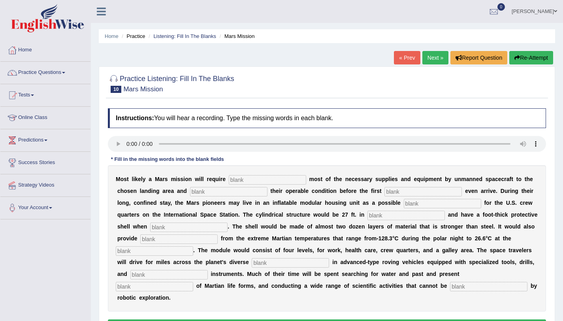
scroll to position [94, 0]
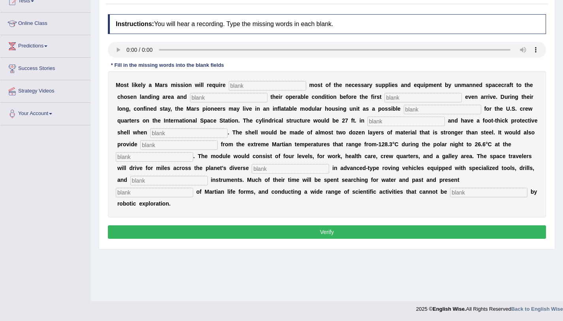
click at [248, 87] on input "text" at bounding box center [267, 85] width 77 height 9
type input "transporting"
click at [214, 96] on input "text" at bounding box center [228, 97] width 77 height 9
type input "conferming"
click at [397, 98] on input "text" at bounding box center [422, 97] width 77 height 9
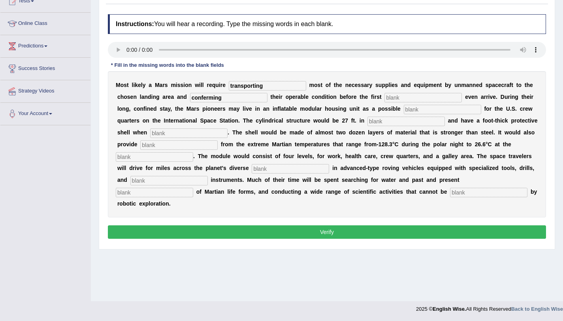
click at [399, 97] on input "text" at bounding box center [422, 97] width 77 height 9
type input "astronant"
click at [416, 113] on input "text" at bounding box center [442, 109] width 77 height 9
type input "replacement"
click at [404, 119] on input "text" at bounding box center [405, 121] width 77 height 9
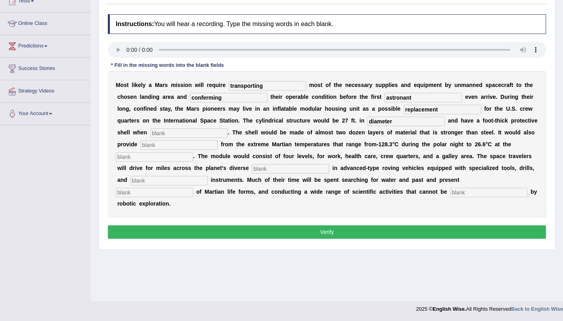
type input "diameter"
click at [203, 133] on input "text" at bounding box center [188, 132] width 77 height 9
type input "infilated"
click at [193, 144] on input "text" at bounding box center [178, 144] width 77 height 9
type input "insulation"
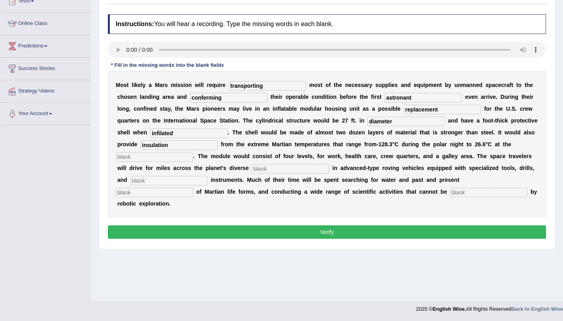
click at [163, 158] on input "text" at bounding box center [154, 156] width 77 height 9
type input "equater"
click at [267, 169] on input "text" at bounding box center [290, 168] width 77 height 9
type input "drain"
click at [185, 183] on input "text" at bounding box center [168, 180] width 77 height 9
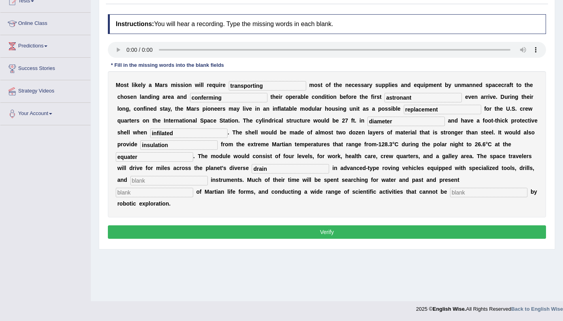
click at [183, 183] on input "text" at bounding box center [168, 180] width 77 height 9
type input "an"
click at [172, 194] on input "text" at bounding box center [154, 192] width 77 height 9
type input "evidence"
click at [471, 194] on input "text" at bounding box center [488, 192] width 77 height 9
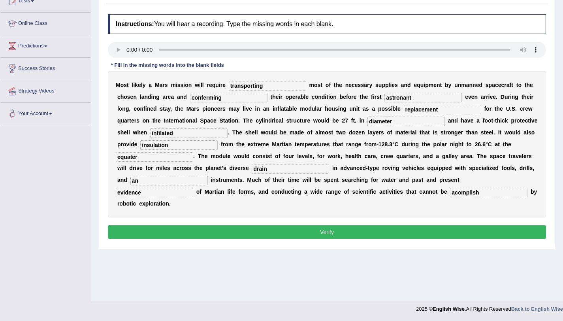
click at [453, 192] on input "acomplish" at bounding box center [488, 192] width 77 height 9
type input "accomplish"
click at [397, 101] on input "astronant" at bounding box center [422, 97] width 77 height 9
click at [203, 98] on input "conferming" at bounding box center [228, 97] width 77 height 9
click at [205, 97] on input "conferming" at bounding box center [228, 97] width 77 height 9
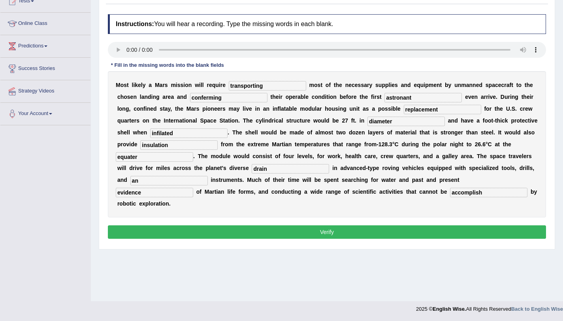
click at [245, 230] on button "Verify" at bounding box center [327, 231] width 438 height 13
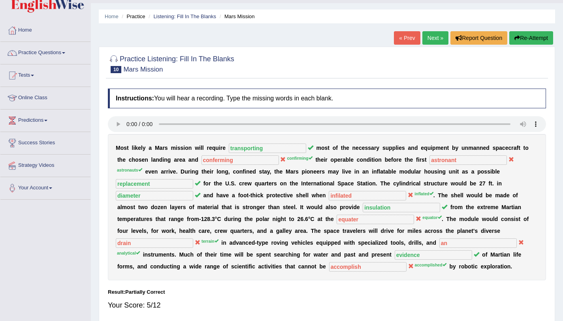
scroll to position [18, 0]
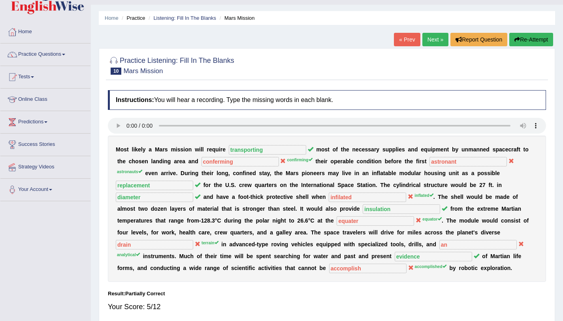
click at [423, 41] on link "Next »" at bounding box center [435, 39] width 26 height 13
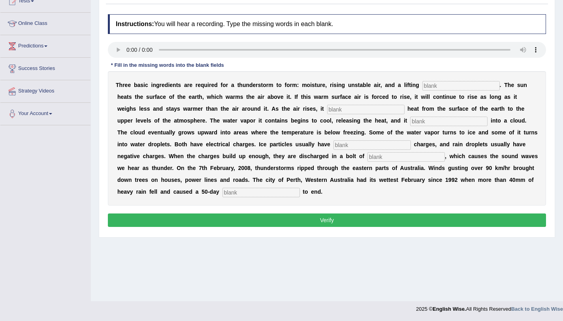
click at [460, 82] on input "text" at bounding box center [460, 85] width 77 height 9
type input "mechansim"
click at [359, 111] on input "text" at bounding box center [365, 109] width 77 height 9
type input "transfer"
click at [414, 121] on input "text" at bounding box center [448, 121] width 77 height 9
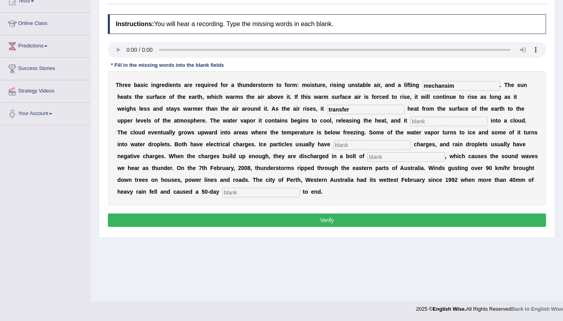
click at [437, 124] on input "text" at bounding box center [448, 121] width 77 height 9
type input "condance"
click at [365, 148] on input "text" at bounding box center [371, 144] width 77 height 9
click at [356, 144] on input "text" at bounding box center [371, 144] width 77 height 9
type input "positive"
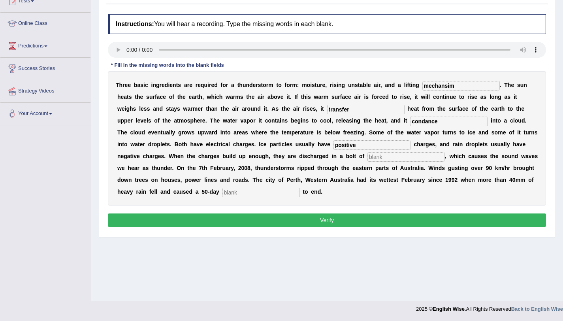
click at [376, 158] on input "text" at bounding box center [405, 156] width 77 height 9
type input "ligtning"
click at [286, 192] on input "text" at bounding box center [260, 192] width 77 height 9
type input "drought"
click at [383, 160] on input "ligtning" at bounding box center [405, 156] width 77 height 9
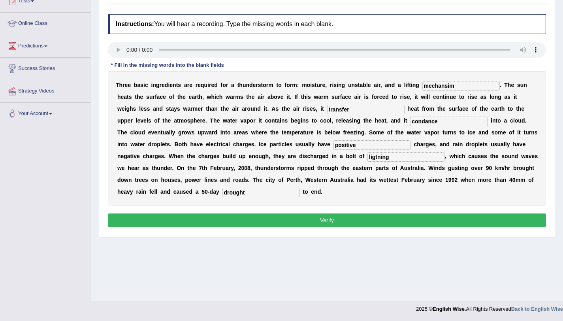
click at [393, 160] on input "ligtning" at bounding box center [405, 156] width 77 height 9
type input "lightning"
click at [358, 149] on input "positive" at bounding box center [371, 144] width 77 height 9
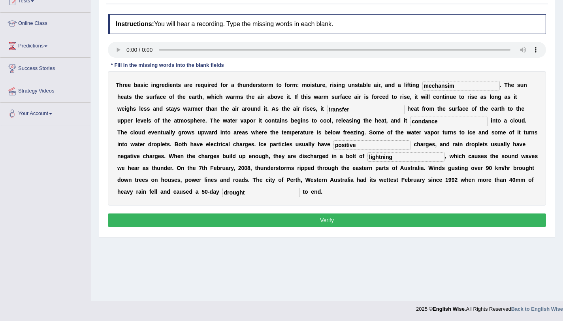
click at [358, 149] on input "positive" at bounding box center [371, 144] width 77 height 9
click at [346, 148] on input "positive" at bounding box center [371, 144] width 77 height 9
click at [361, 145] on input "positive" at bounding box center [371, 144] width 77 height 9
click at [344, 143] on input "positive" at bounding box center [371, 144] width 77 height 9
type input "positive"
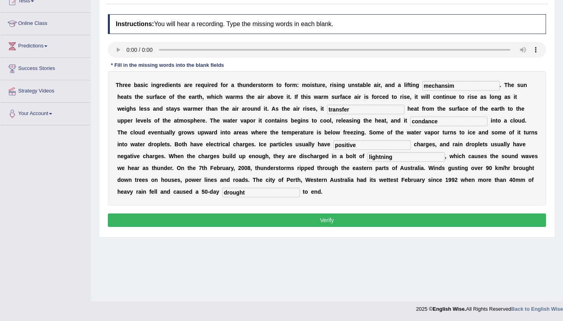
click at [352, 111] on input "transfer" at bounding box center [365, 109] width 77 height 9
click at [364, 228] on div "Instructions: You will hear a recording. Type the missing words in each blank. …" at bounding box center [327, 121] width 442 height 223
click at [364, 221] on button "Verify" at bounding box center [327, 219] width 438 height 13
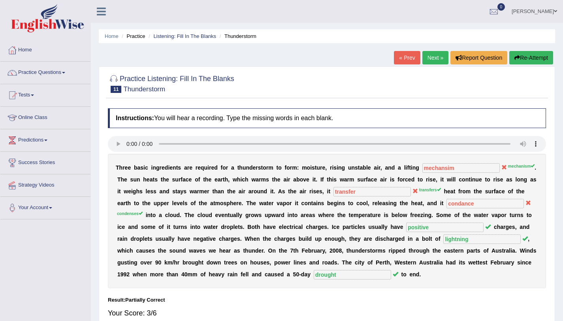
click at [428, 55] on link "Next »" at bounding box center [435, 57] width 26 height 13
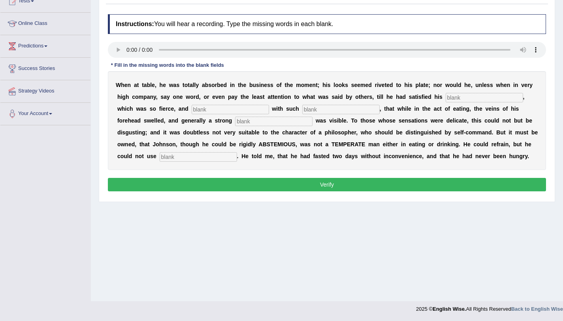
click at [459, 95] on input "text" at bounding box center [484, 97] width 77 height 9
type input "a"
click at [466, 98] on input "text" at bounding box center [484, 97] width 77 height 9
type input "advatise"
click at [329, 113] on input "text" at bounding box center [340, 109] width 77 height 9
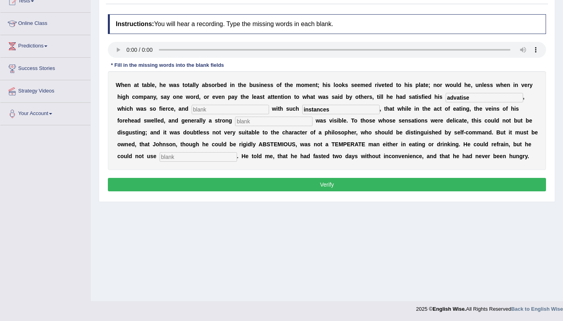
type input "instances"
click at [300, 124] on input "text" at bounding box center [273, 121] width 77 height 9
type input "preipration"
click at [193, 151] on div "W h e n a t t a b l e , h e w a s t o t a l l y a b s o r b e d i n t h e b u s…" at bounding box center [327, 120] width 438 height 99
click at [191, 154] on input "text" at bounding box center [198, 156] width 77 height 9
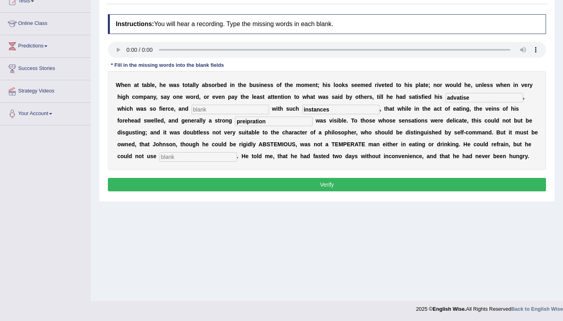
click at [204, 159] on input "text" at bounding box center [198, 156] width 77 height 9
click at [172, 159] on input "modratlie" at bounding box center [198, 156] width 77 height 9
type input "moderatlie"
click at [220, 108] on input "text" at bounding box center [230, 109] width 77 height 9
type input "as"
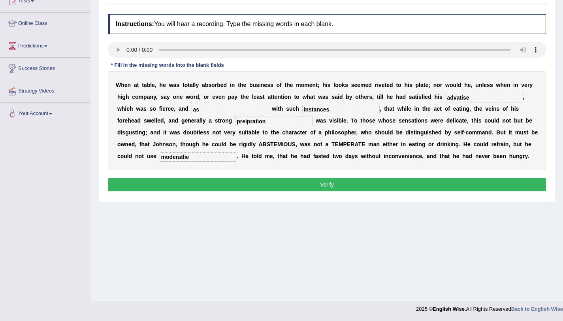
click at [269, 122] on input "preipration" at bounding box center [273, 121] width 77 height 9
click at [245, 124] on input "preipration" at bounding box center [273, 121] width 77 height 9
click at [254, 125] on input "prepration" at bounding box center [273, 121] width 77 height 9
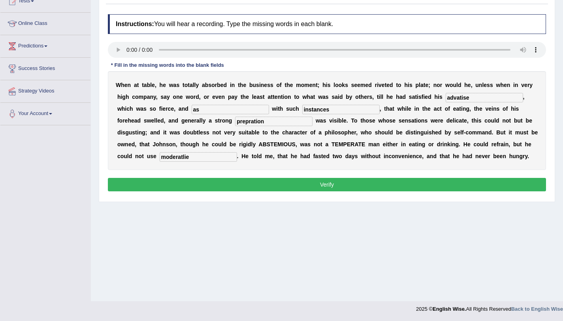
type input "prepration"
click at [307, 188] on button "Verify" at bounding box center [327, 184] width 438 height 13
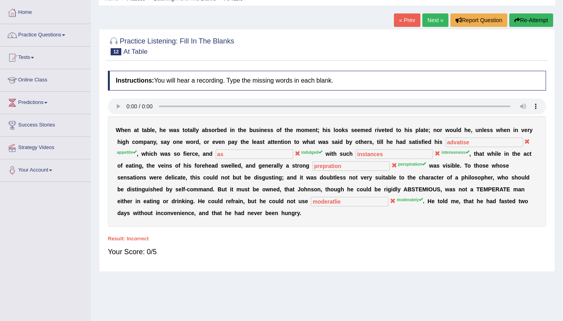
scroll to position [37, 0]
click at [431, 18] on link "Next »" at bounding box center [435, 20] width 26 height 13
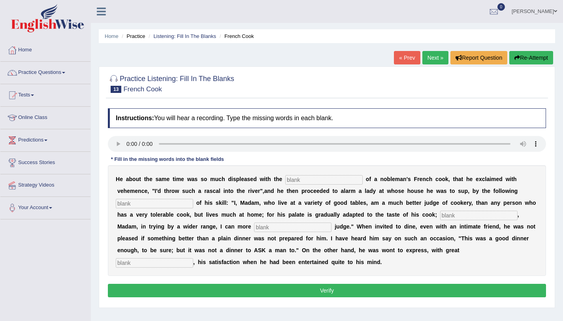
click at [299, 180] on input "text" at bounding box center [323, 179] width 77 height 9
type input "proformances"
click at [167, 202] on input "text" at bounding box center [154, 203] width 77 height 9
type input "manifasto"
click at [453, 218] on input "text" at bounding box center [478, 215] width 77 height 9
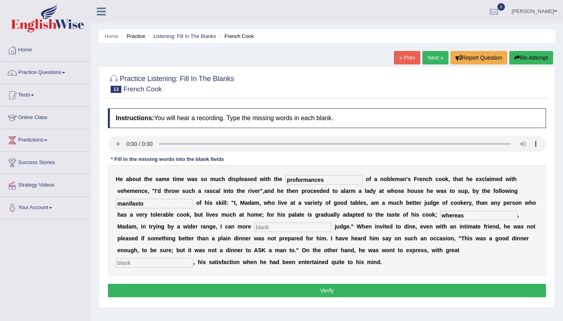
type input "whereas"
click at [279, 227] on input "text" at bounding box center [292, 226] width 77 height 9
click at [259, 224] on input "acuratly" at bounding box center [292, 226] width 77 height 9
type input "accuratly"
click at [180, 263] on input "text" at bounding box center [154, 262] width 77 height 9
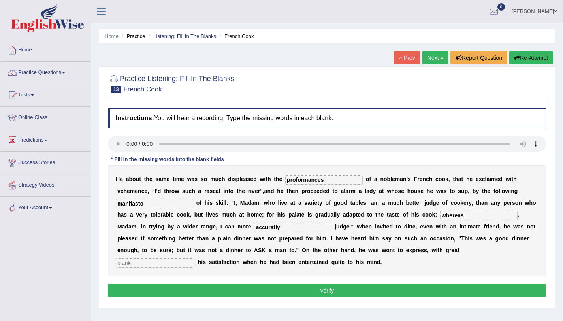
click at [139, 262] on input "text" at bounding box center [154, 262] width 77 height 9
click at [143, 262] on input "text" at bounding box center [154, 262] width 77 height 9
type input "gread"
click at [149, 203] on input "manifasto" at bounding box center [154, 203] width 77 height 9
click at [258, 296] on button "Verify" at bounding box center [327, 290] width 438 height 13
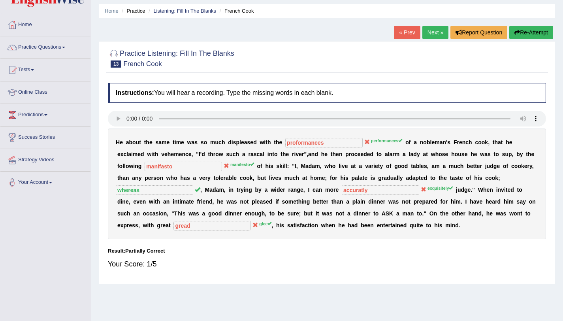
scroll to position [26, 0]
click at [433, 37] on link "Next »" at bounding box center [435, 31] width 26 height 13
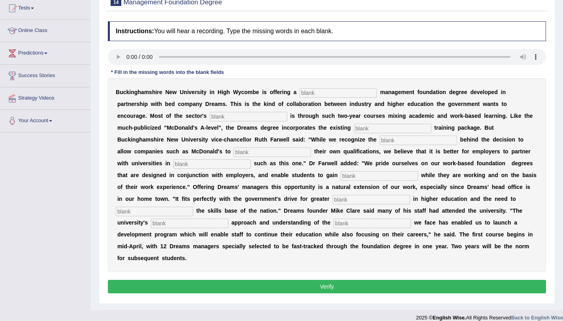
scroll to position [89, 0]
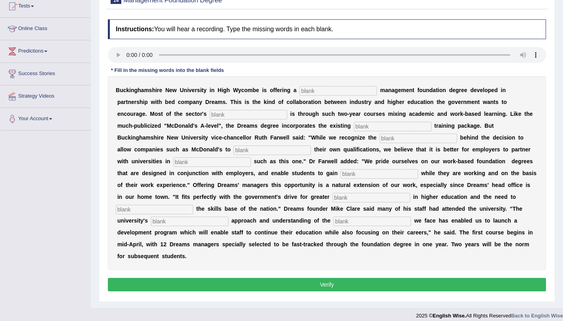
click at [338, 90] on input "text" at bounding box center [337, 90] width 77 height 9
type input "retail"
click at [268, 112] on input "text" at bounding box center [248, 114] width 77 height 9
type input "expention"
click at [371, 128] on input "text" at bounding box center [392, 126] width 77 height 9
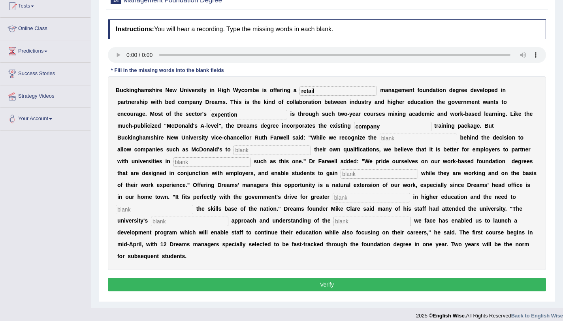
type input "company"
click at [403, 138] on input "text" at bounding box center [418, 138] width 77 height 9
type input "if"
click at [260, 151] on input "text" at bounding box center [271, 149] width 77 height 9
type input "award"
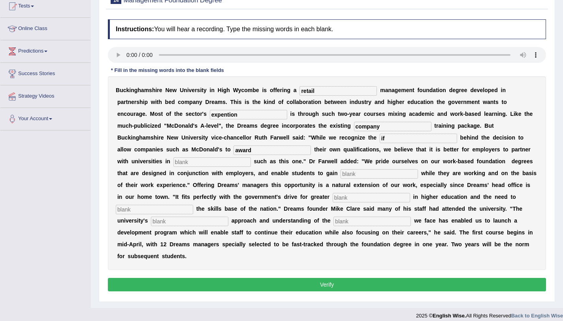
click at [239, 161] on input "text" at bounding box center [211, 161] width 77 height 9
type input "e"
type input "inishative"
click at [345, 174] on input "text" at bounding box center [379, 173] width 77 height 9
type input "colification"
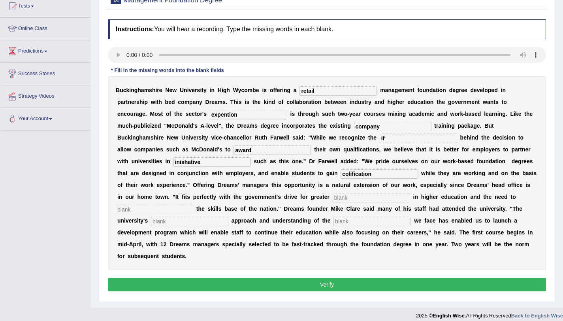
click at [352, 196] on input "text" at bounding box center [371, 197] width 77 height 9
type input "pretispation"
click at [178, 206] on input "text" at bounding box center [154, 209] width 77 height 9
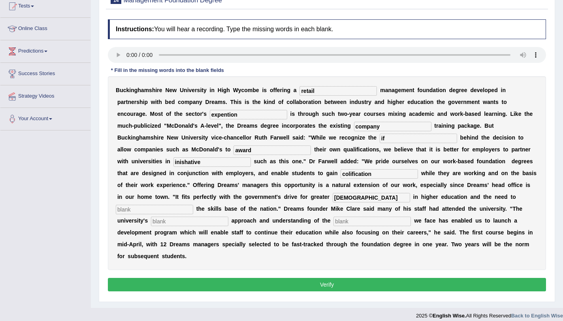
click at [156, 211] on input "text" at bounding box center [154, 209] width 77 height 9
click at [154, 210] on input "text" at bounding box center [154, 209] width 77 height 9
type input "inhance"
click at [168, 224] on input "text" at bounding box center [189, 220] width 77 height 9
type input "prag"
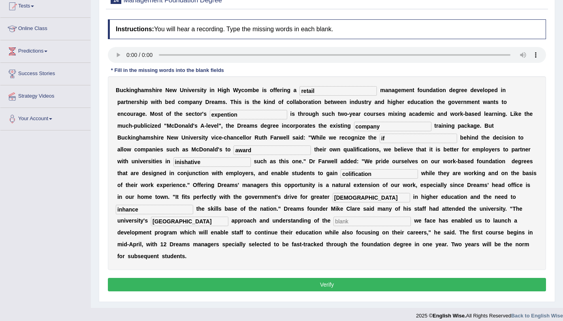
click at [339, 224] on input "text" at bounding box center [371, 220] width 77 height 9
type input "challanges"
click at [365, 174] on input "colification" at bounding box center [379, 173] width 77 height 9
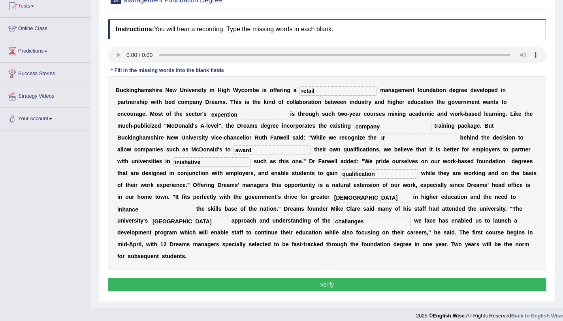
type input "qualification"
click at [218, 164] on input "inishative" at bounding box center [211, 161] width 77 height 9
click at [143, 211] on input "inhance" at bounding box center [154, 209] width 77 height 9
click at [175, 224] on input "prag" at bounding box center [189, 220] width 77 height 9
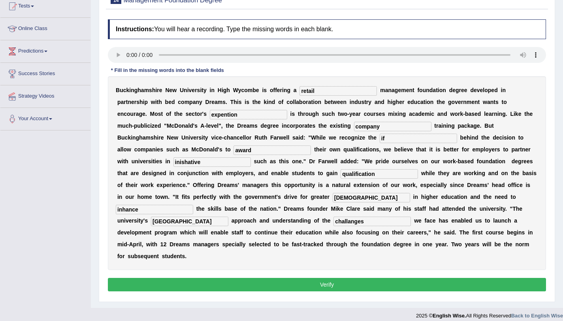
click at [203, 163] on input "inishative" at bounding box center [211, 161] width 77 height 9
click at [186, 164] on input "inishative" at bounding box center [211, 161] width 77 height 9
click at [200, 162] on input "inishative" at bounding box center [211, 161] width 77 height 9
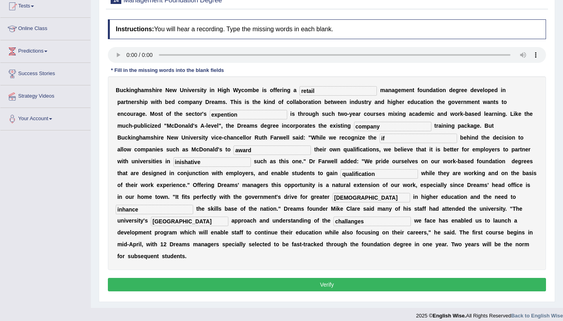
click at [228, 115] on input "expention" at bounding box center [248, 114] width 77 height 9
type input "expension"
click at [321, 285] on button "Verify" at bounding box center [327, 284] width 438 height 13
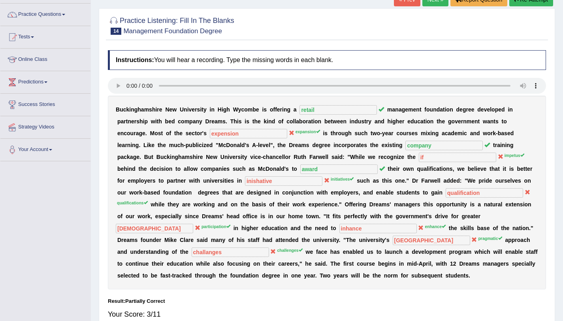
scroll to position [57, 0]
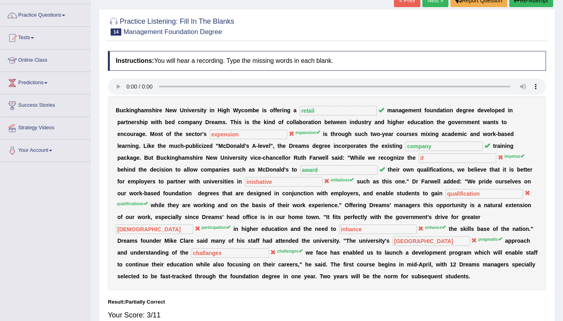
click at [428, 0] on link "Next »" at bounding box center [435, 0] width 26 height 13
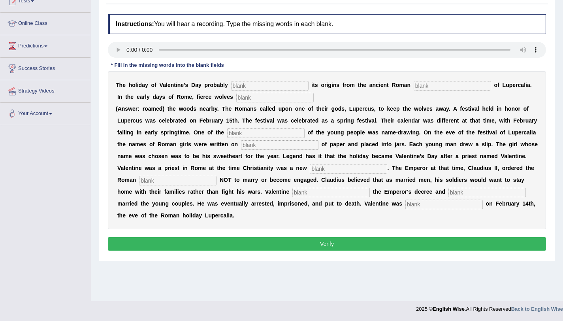
click at [260, 85] on input "text" at bounding box center [269, 85] width 77 height 9
type input "drive"
click at [441, 86] on input "text" at bounding box center [452, 85] width 77 height 9
click at [256, 99] on input "text" at bounding box center [274, 97] width 77 height 9
type input "nearby"
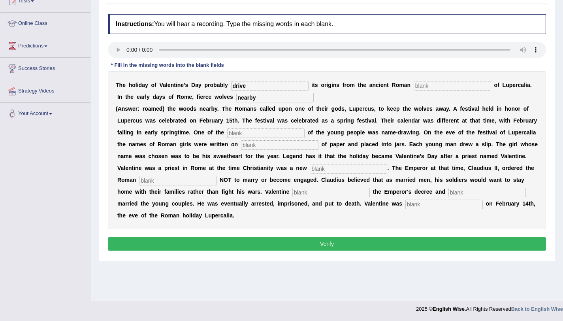
click at [257, 134] on input "text" at bounding box center [265, 132] width 77 height 9
type input "customs"
click at [258, 143] on input "text" at bounding box center [279, 144] width 77 height 9
click at [260, 143] on input "text" at bounding box center [279, 144] width 77 height 9
type input "flips"
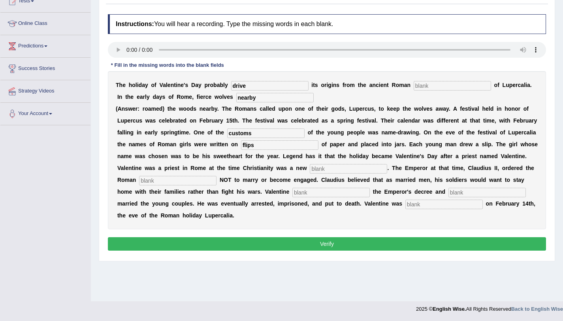
click at [321, 170] on input "text" at bounding box center [348, 168] width 77 height 9
click at [324, 170] on input "text" at bounding box center [348, 168] width 77 height 9
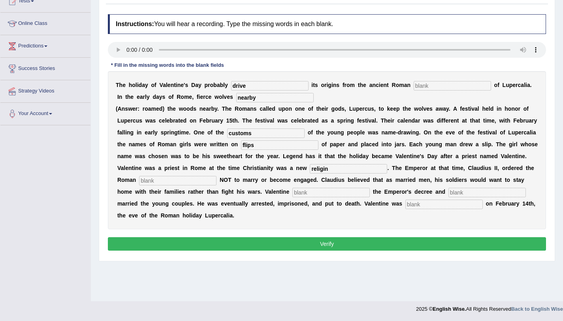
type input "religin"
click at [179, 179] on input "text" at bounding box center [177, 180] width 77 height 9
type input "solders"
click at [301, 190] on input "text" at bounding box center [330, 192] width 77 height 9
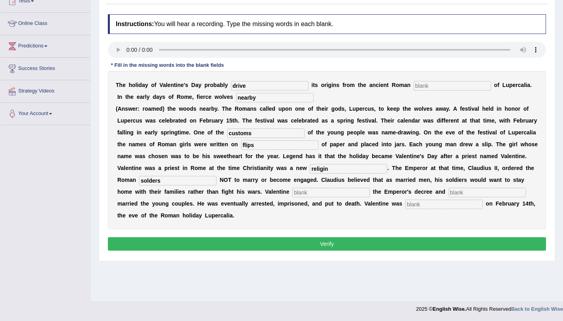
click at [465, 194] on input "text" at bounding box center [486, 192] width 77 height 9
type input "secritly"
click at [439, 205] on input "text" at bounding box center [443, 204] width 77 height 9
type input "aheaded"
click at [180, 184] on input "solders" at bounding box center [177, 180] width 77 height 9
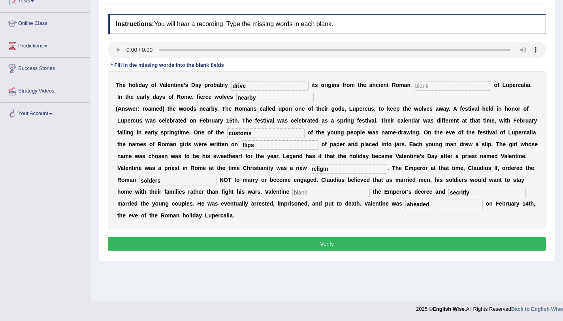
click at [180, 184] on input "solders" at bounding box center [177, 180] width 77 height 9
type input "soldiers"
click at [457, 194] on input "secritly" at bounding box center [486, 192] width 77 height 9
type input "securitly"
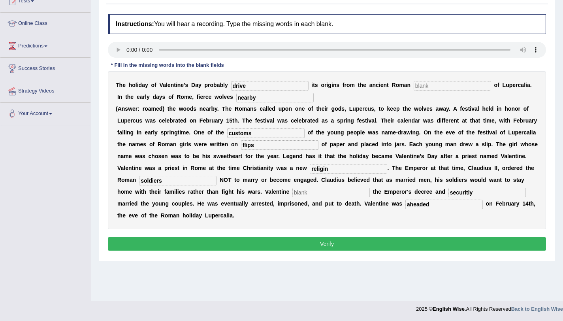
click at [348, 191] on input "text" at bounding box center [330, 192] width 77 height 9
type input "as"
click at [440, 85] on input "a" at bounding box center [452, 85] width 77 height 9
type input "as"
click at [328, 171] on input "religin" at bounding box center [348, 168] width 77 height 9
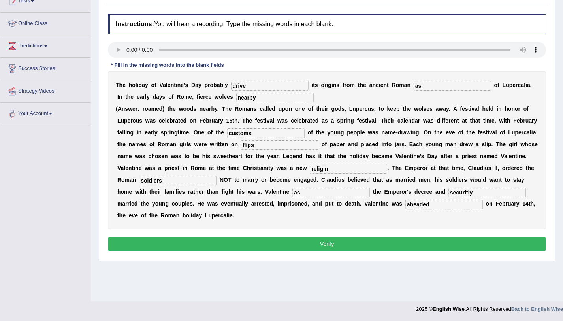
click at [328, 171] on input "religin" at bounding box center [348, 168] width 77 height 9
type input "religian"
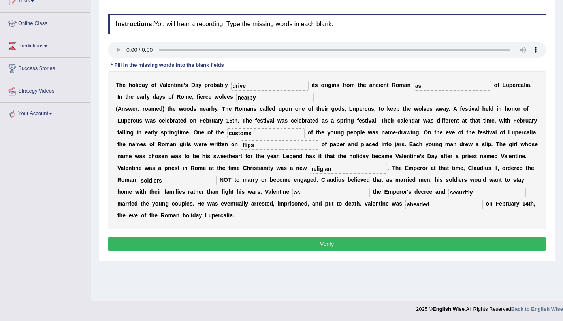
click at [279, 241] on button "Verify" at bounding box center [327, 243] width 438 height 13
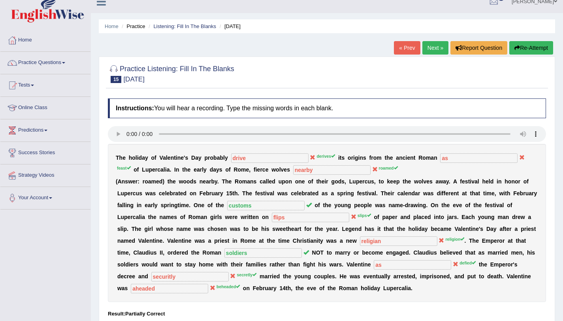
scroll to position [9, 0]
